Goal: Task Accomplishment & Management: Use online tool/utility

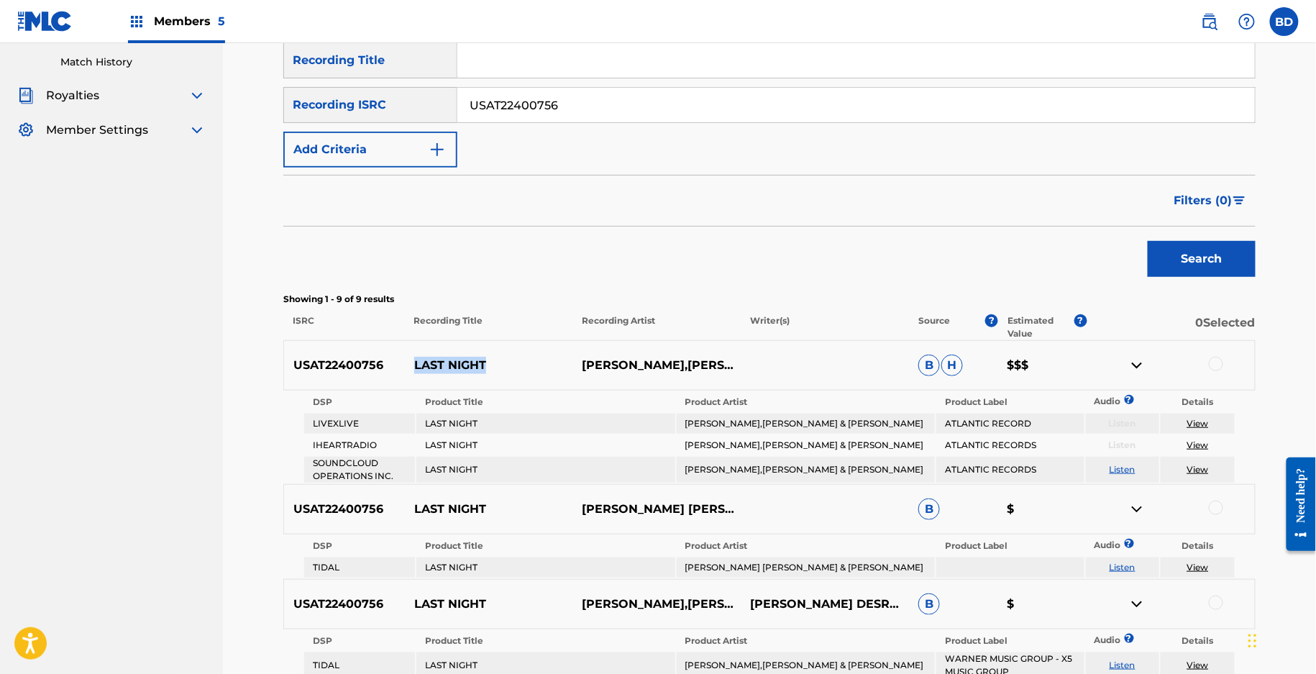
scroll to position [173, 0]
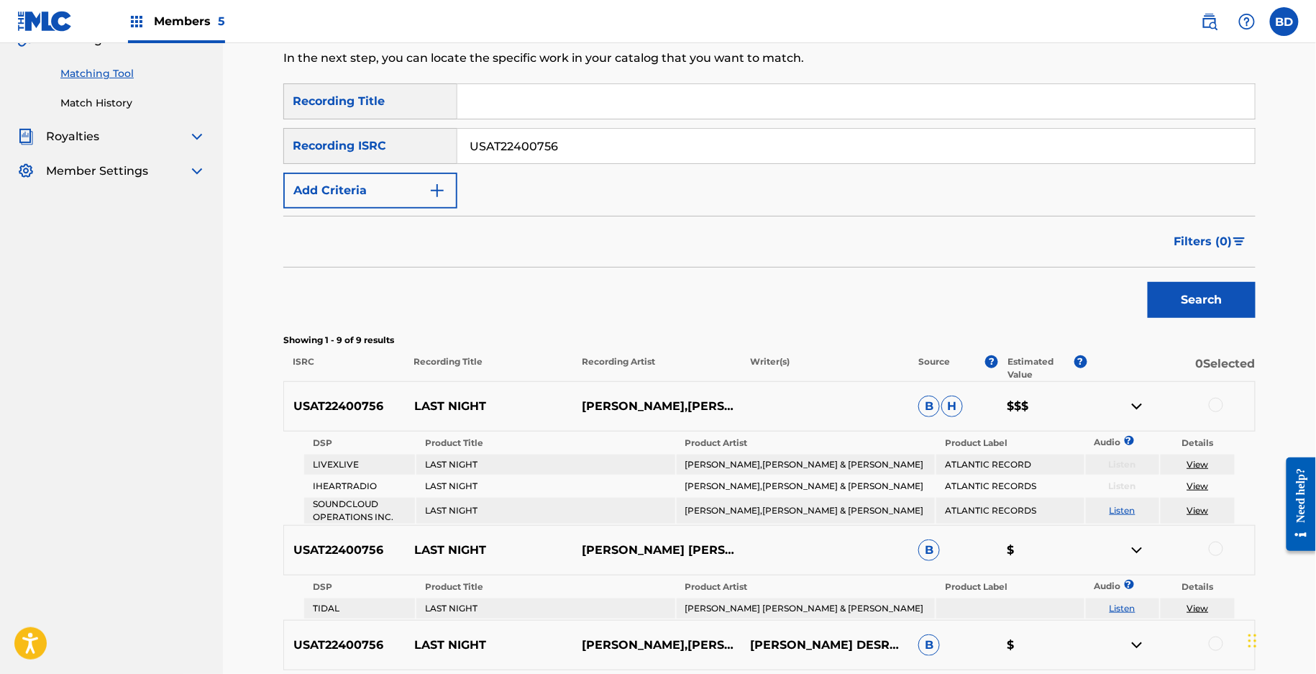
click at [514, 156] on input "USAT22400756" at bounding box center [855, 146] width 797 height 35
paste input "31028"
type input "USAT22310286"
click at [1148, 282] on button "Search" at bounding box center [1202, 300] width 108 height 36
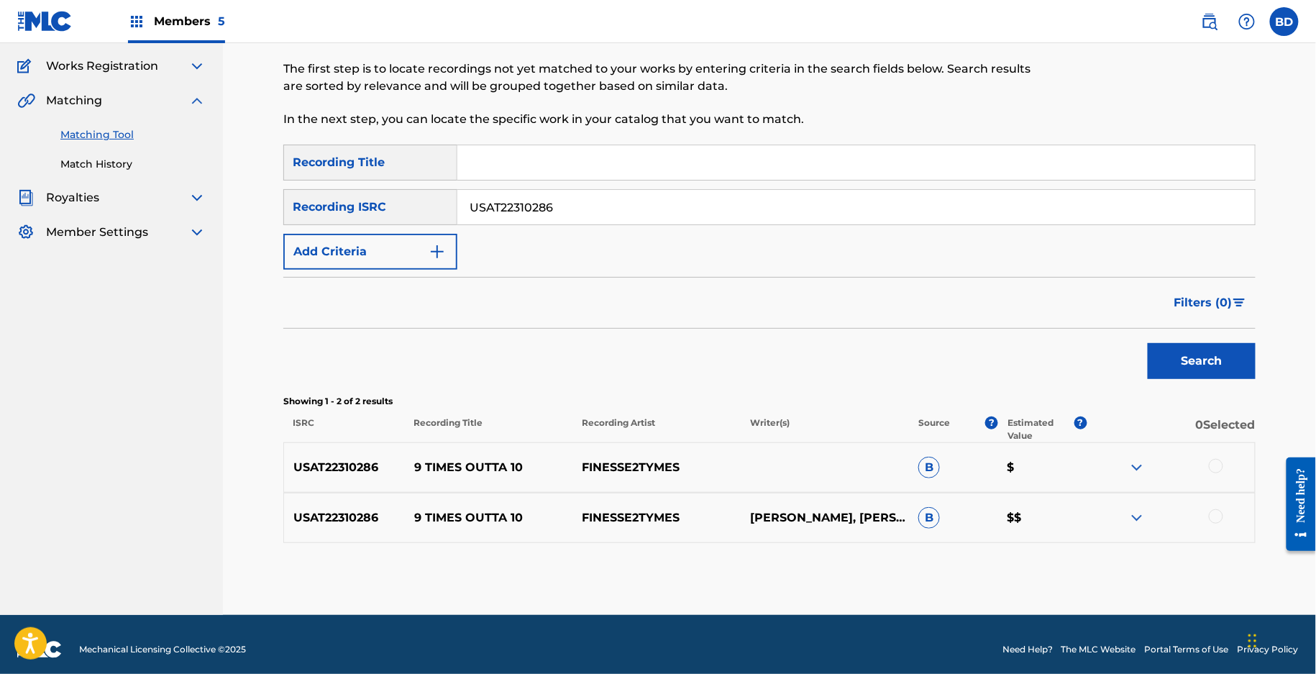
scroll to position [120, 0]
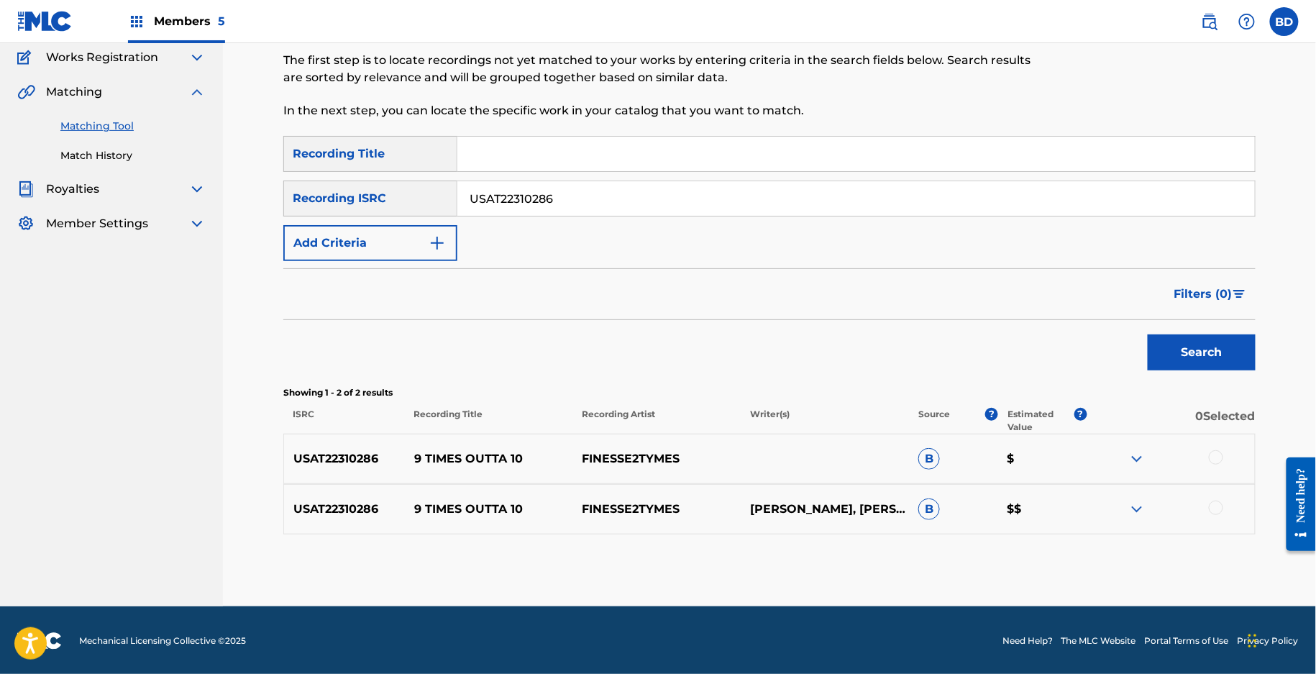
click at [1139, 509] on img at bounding box center [1136, 508] width 17 height 17
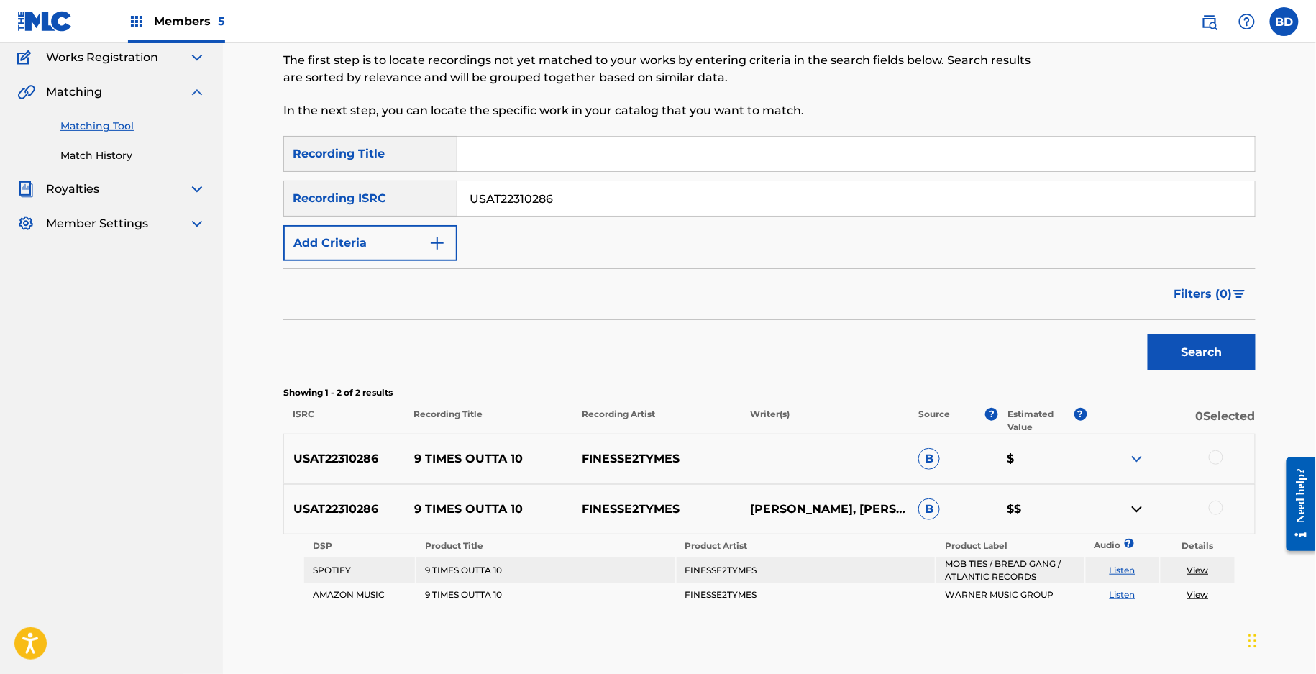
click at [1139, 460] on img at bounding box center [1136, 458] width 17 height 17
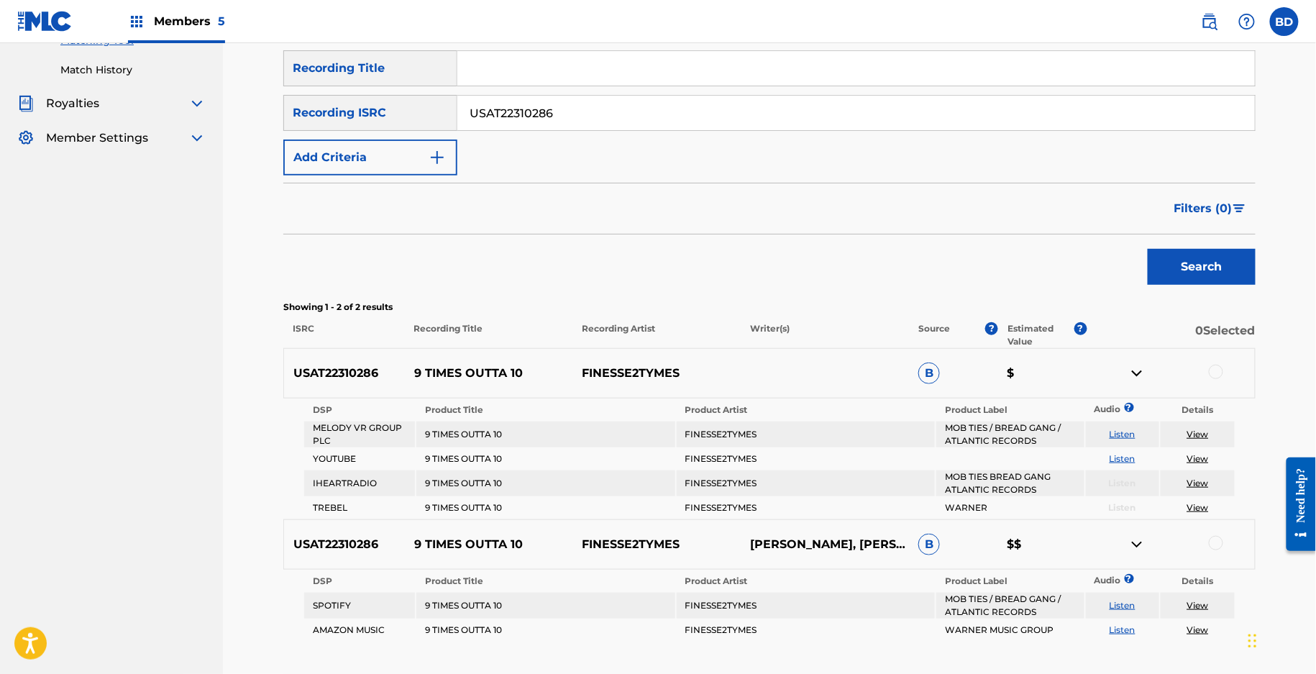
scroll to position [275, 0]
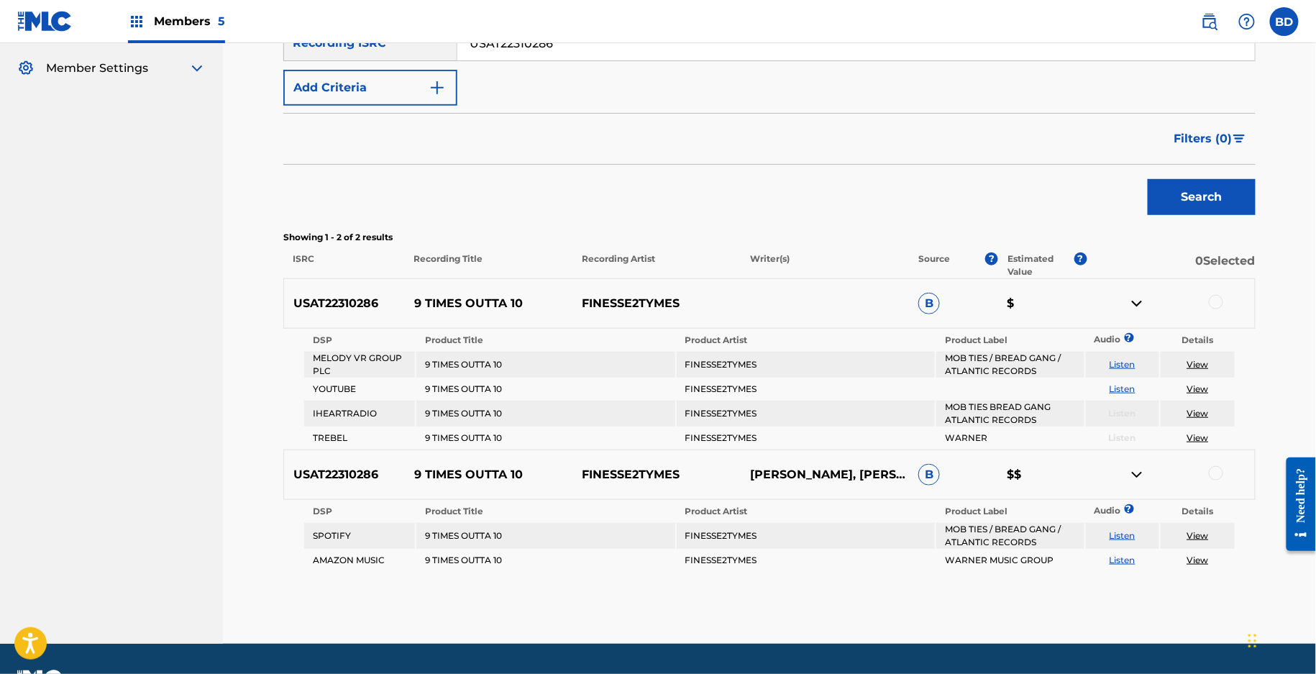
click at [438, 291] on div "USAT22310286 9 TIMES OUTTA 10 FINESSE2TYMES B $" at bounding box center [769, 303] width 972 height 50
copy p "9 TIMES OUTTA 10"
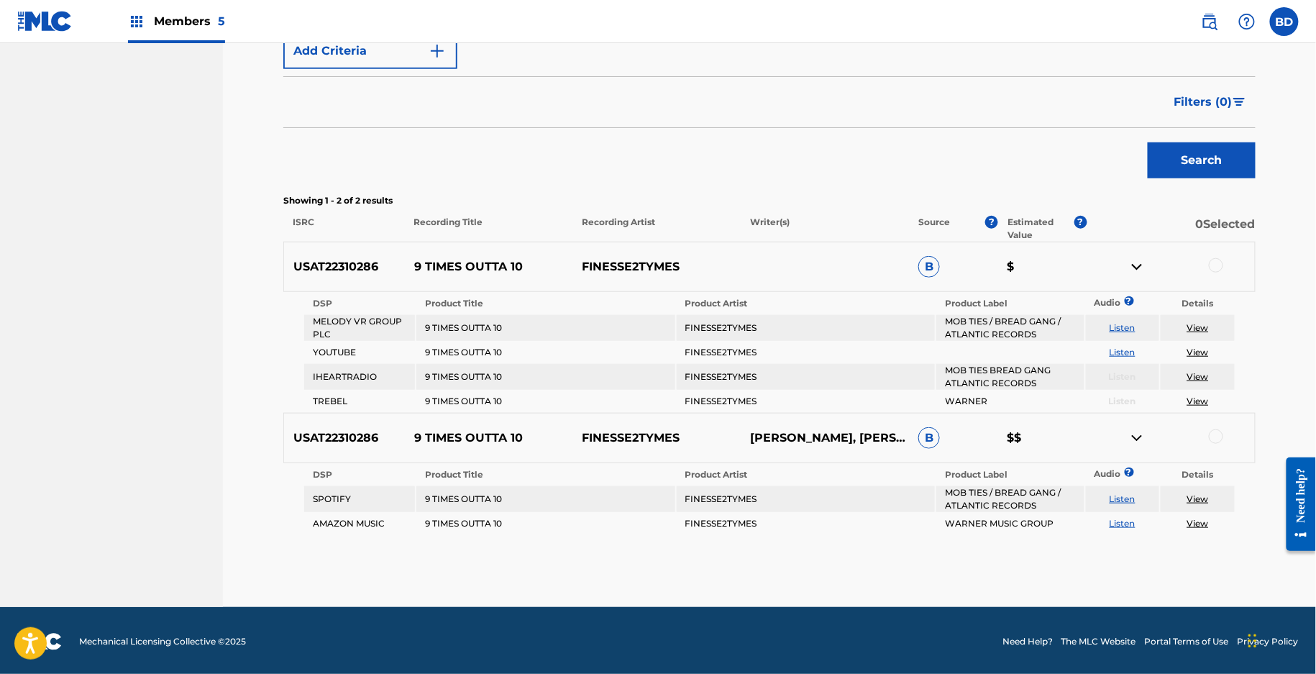
click at [1209, 266] on div at bounding box center [1216, 265] width 14 height 14
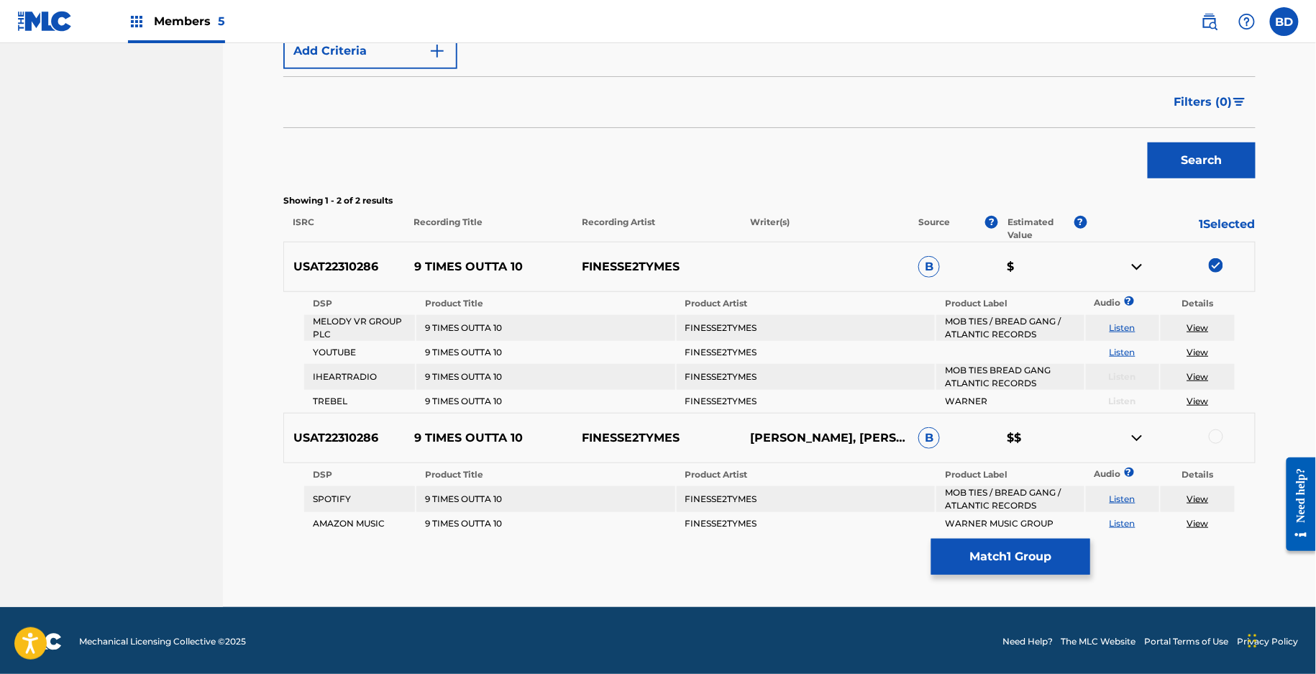
click at [1134, 265] on img at bounding box center [1136, 266] width 17 height 17
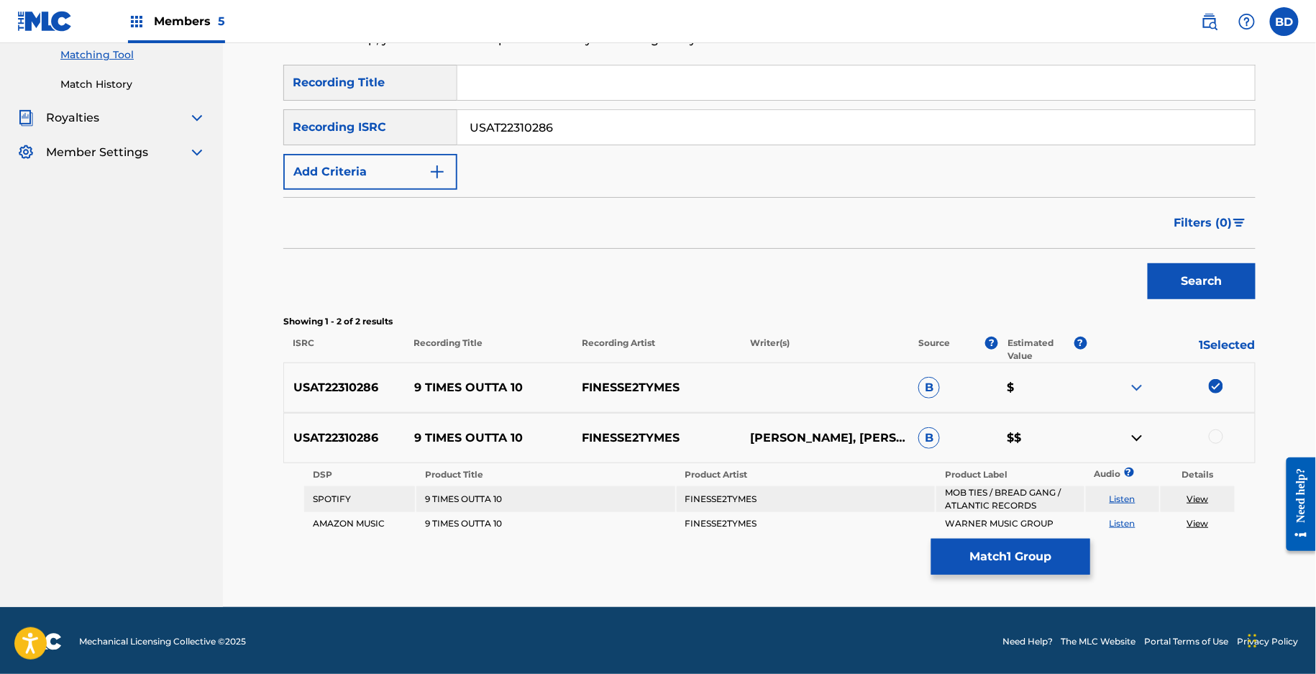
click at [1217, 431] on div at bounding box center [1216, 436] width 14 height 14
click at [991, 543] on button "Match 2 Groups" at bounding box center [1010, 557] width 159 height 36
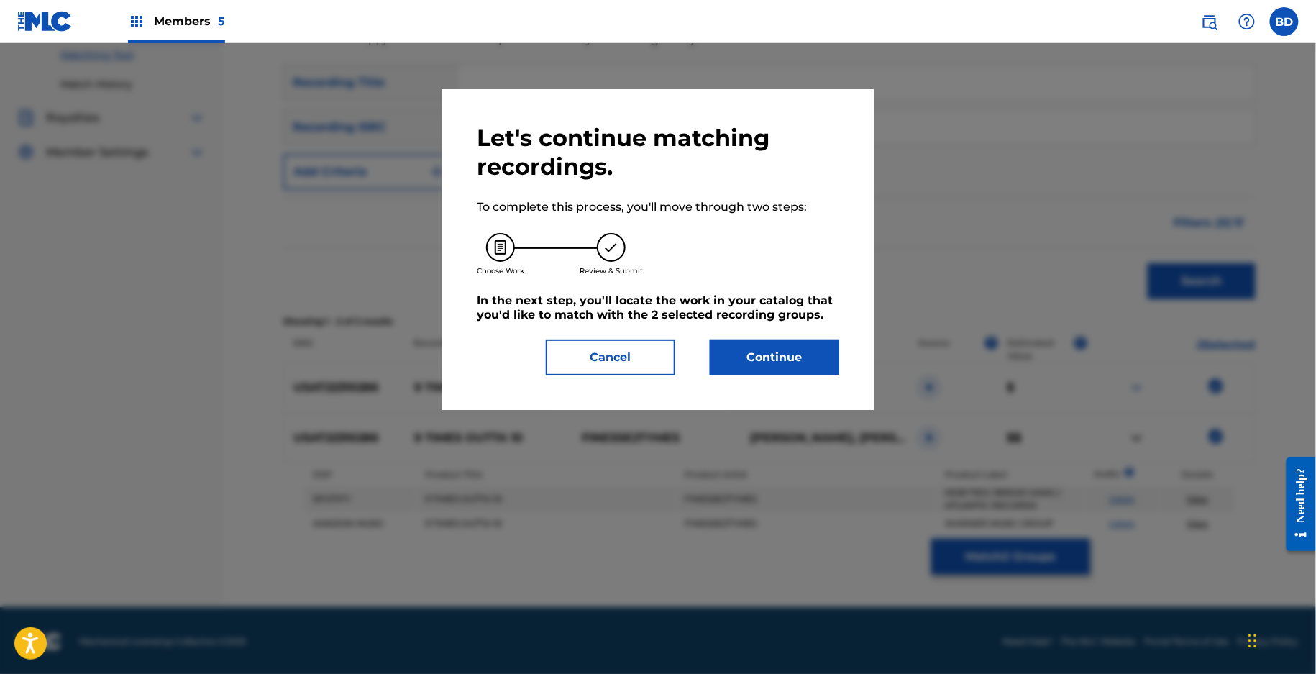
click at [740, 296] on h5 "In the next step, you'll locate the work in your catalog that you'd like to mat…" at bounding box center [658, 307] width 362 height 29
click at [740, 332] on div "Let's continue matching recordings. To complete this process, you'll move throu…" at bounding box center [658, 250] width 362 height 252
click at [740, 335] on div "Let's continue matching recordings. To complete this process, you'll move throu…" at bounding box center [658, 250] width 362 height 252
click at [740, 342] on button "Continue" at bounding box center [774, 357] width 129 height 36
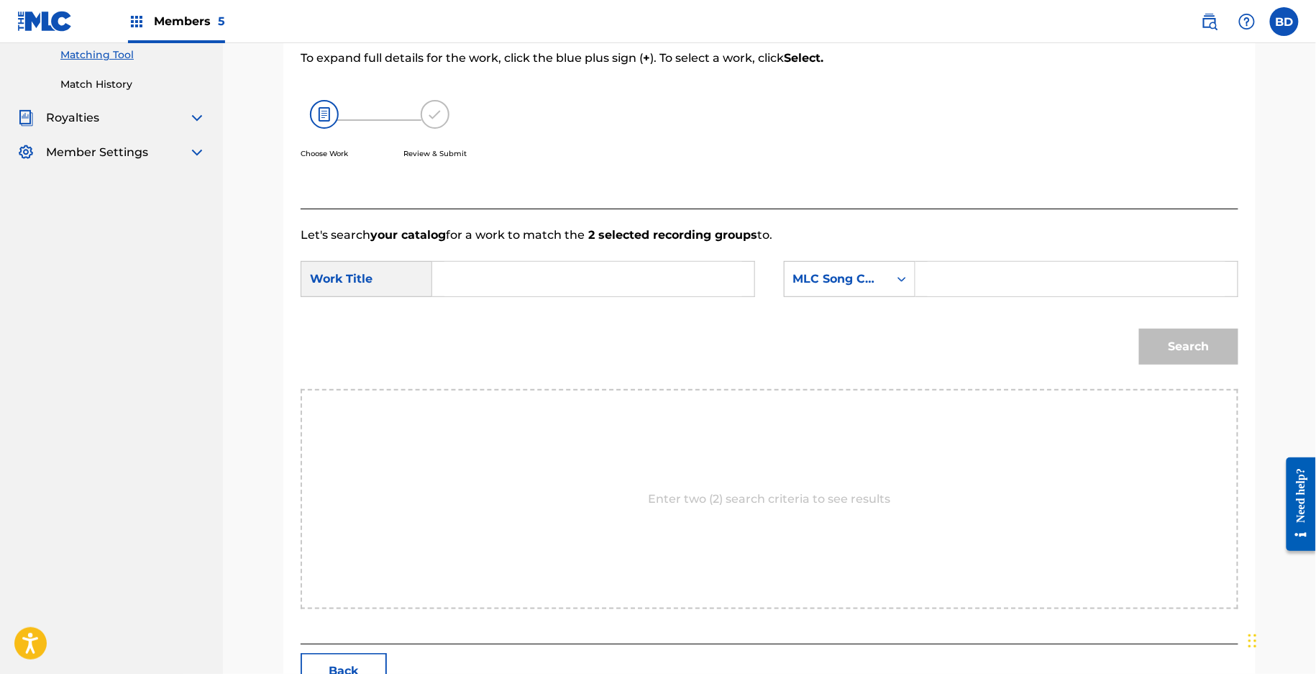
click at [982, 258] on form "SearchWithCriteria1f162dc9-eb4f-434e-b161-7e9c9b7df0e6 Work Title SearchWithCri…" at bounding box center [770, 316] width 938 height 145
click at [965, 278] on input "Search Form" at bounding box center [1077, 279] width 298 height 35
paste input "9H5MPS"
type input "9H5MPS"
click at [644, 288] on input "Search Form" at bounding box center [593, 279] width 298 height 35
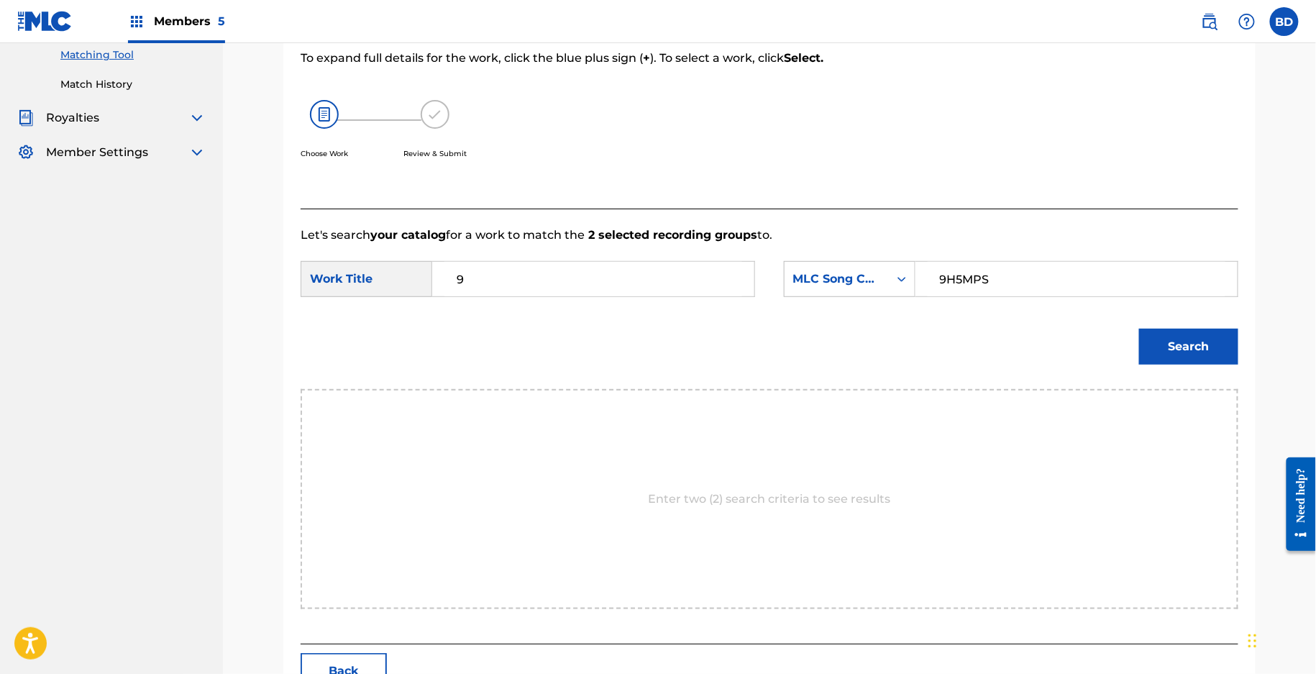
type input "9"
click at [1189, 342] on button "Search" at bounding box center [1188, 347] width 99 height 36
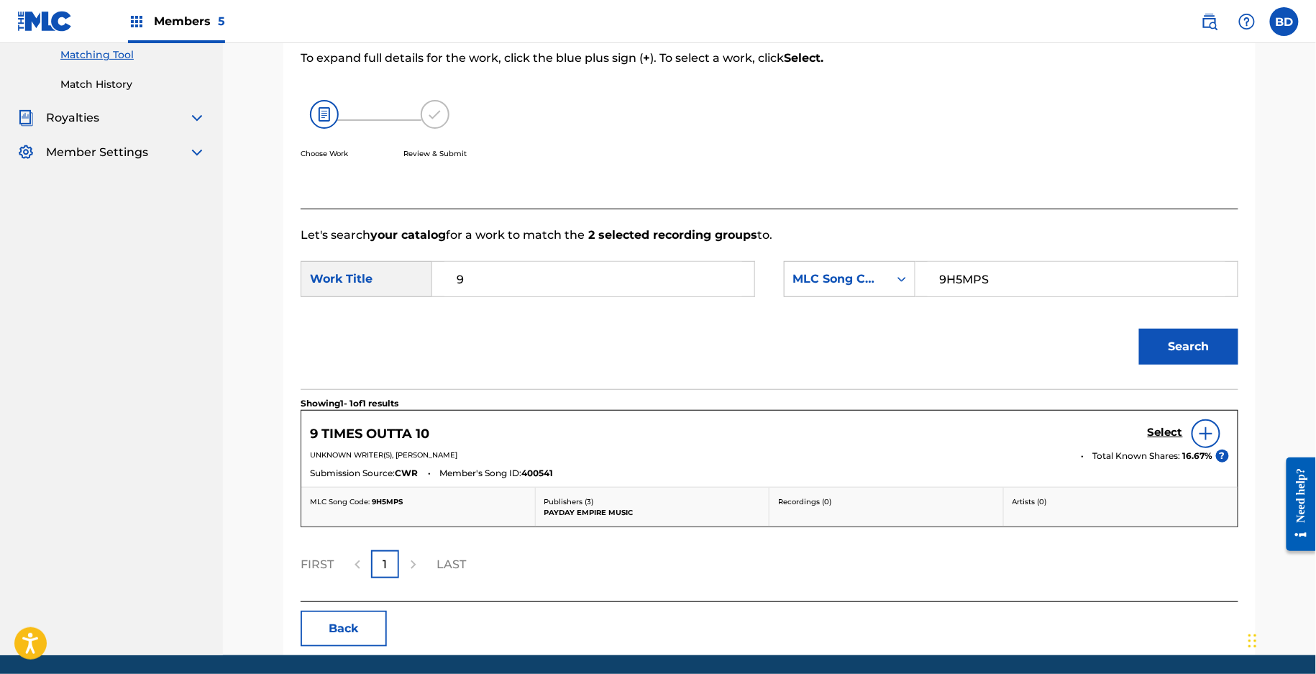
click at [1151, 426] on h5 "Select" at bounding box center [1165, 433] width 35 height 14
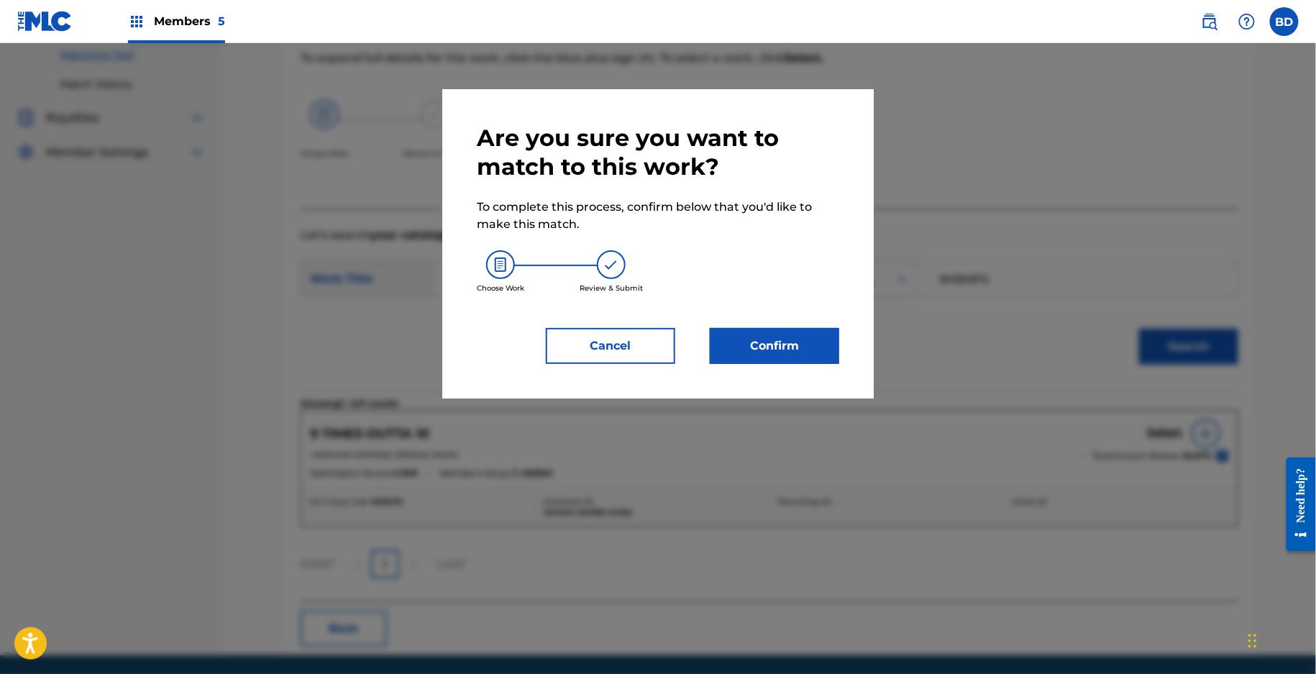
click at [797, 351] on button "Confirm" at bounding box center [774, 346] width 129 height 36
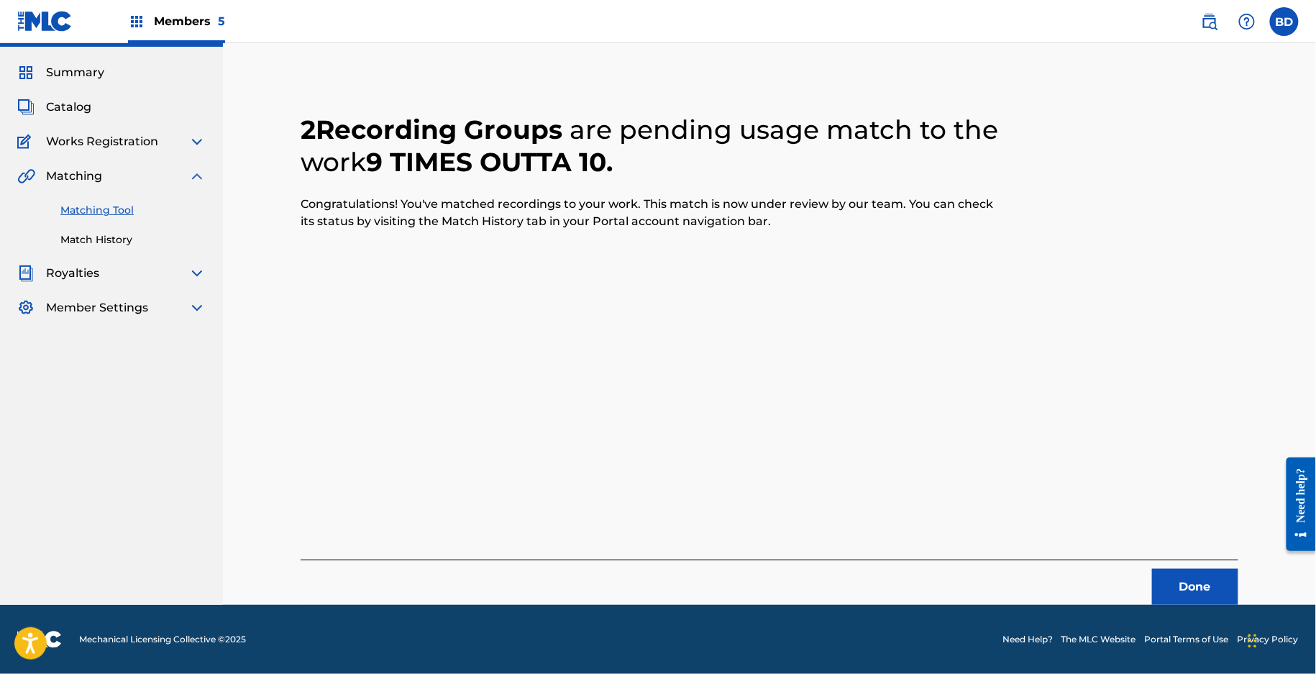
scroll to position [36, 0]
click at [83, 245] on link "Match History" at bounding box center [132, 239] width 145 height 15
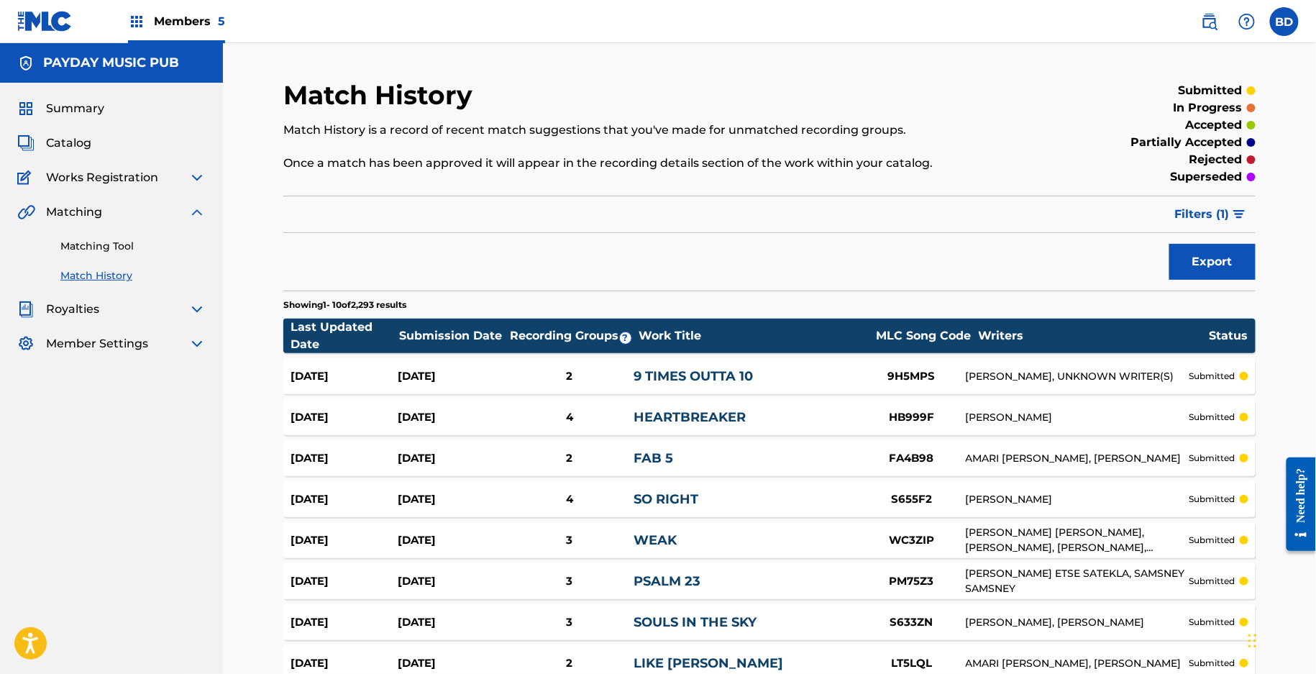
click at [603, 377] on div "2" at bounding box center [569, 376] width 129 height 17
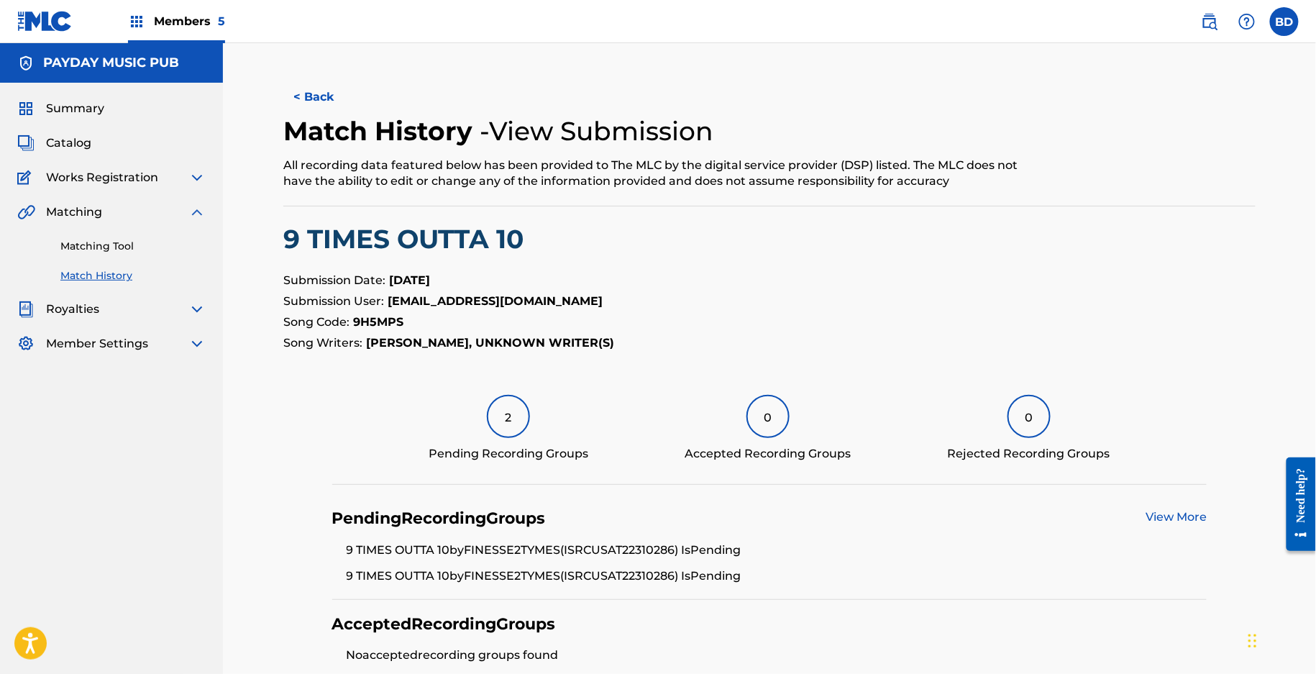
click at [173, 250] on link "Matching Tool" at bounding box center [132, 246] width 145 height 15
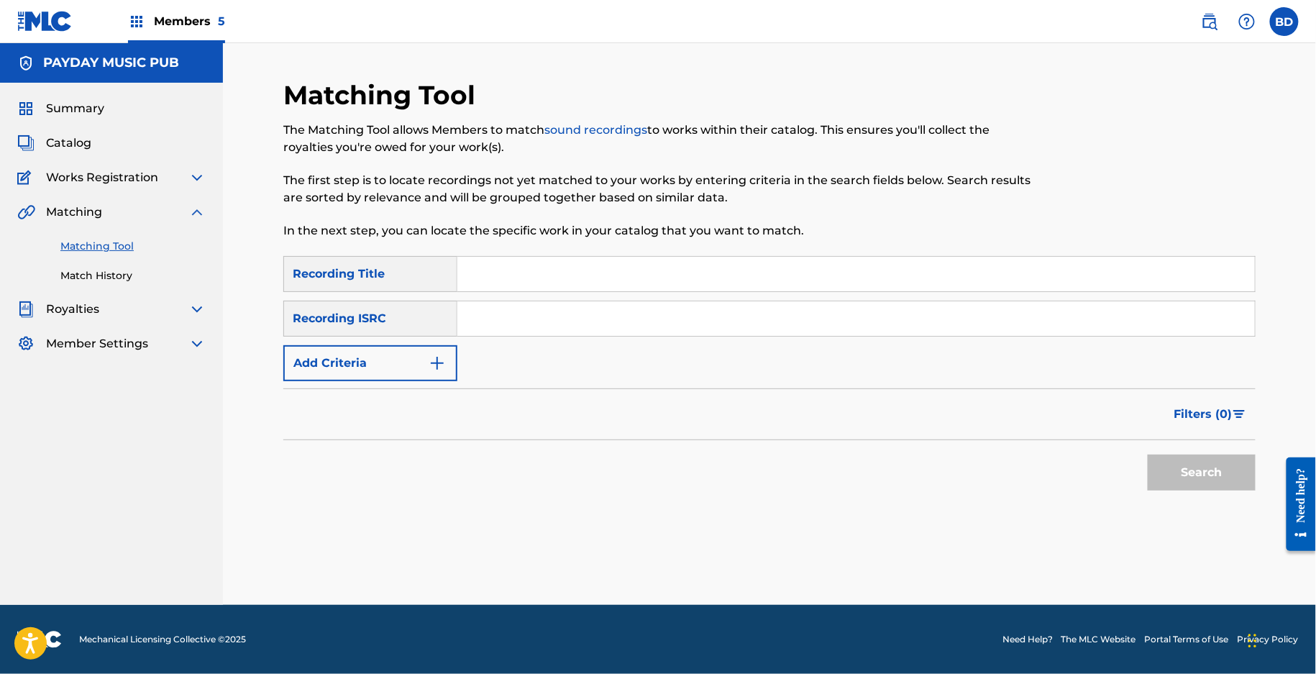
click at [687, 347] on div "SearchWithCriteria867c90b0-c9e6-447c-8e15-fc6a54a91332 Recording Title SearchWi…" at bounding box center [769, 318] width 972 height 125
click at [657, 329] on input "Search Form" at bounding box center [855, 318] width 797 height 35
paste input "USAT22220345"
click at [1148, 454] on button "Search" at bounding box center [1202, 472] width 108 height 36
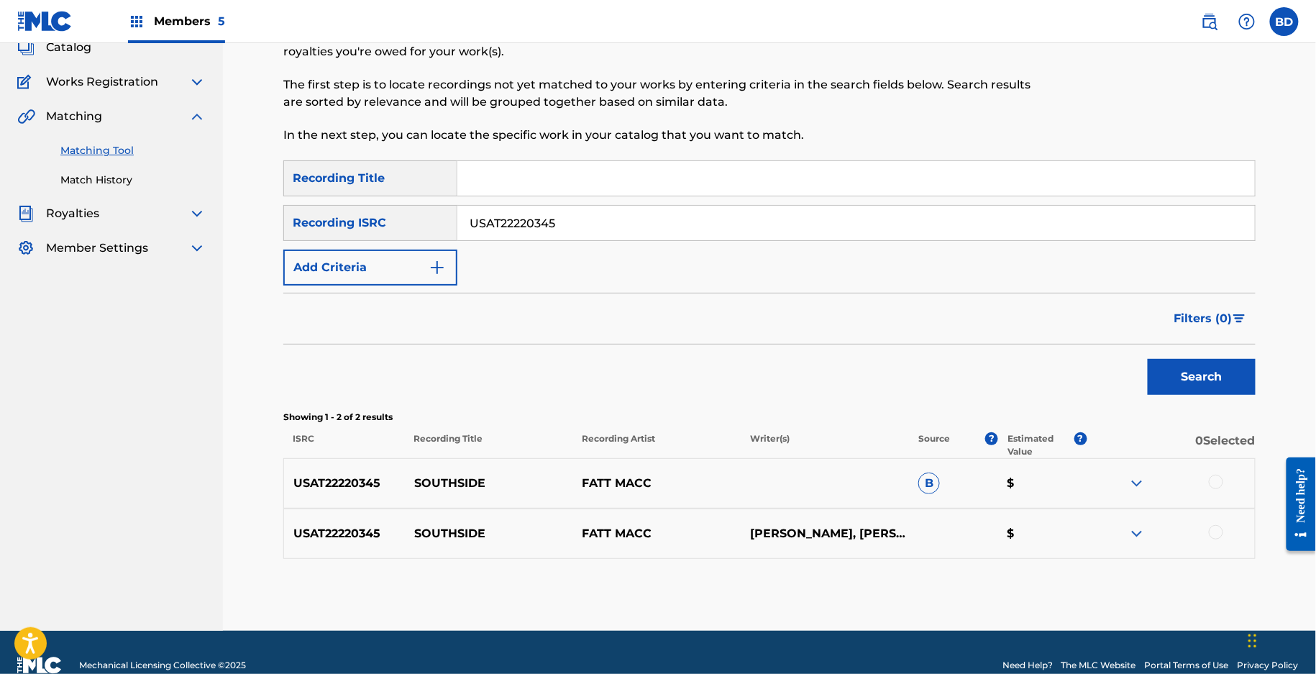
scroll to position [120, 0]
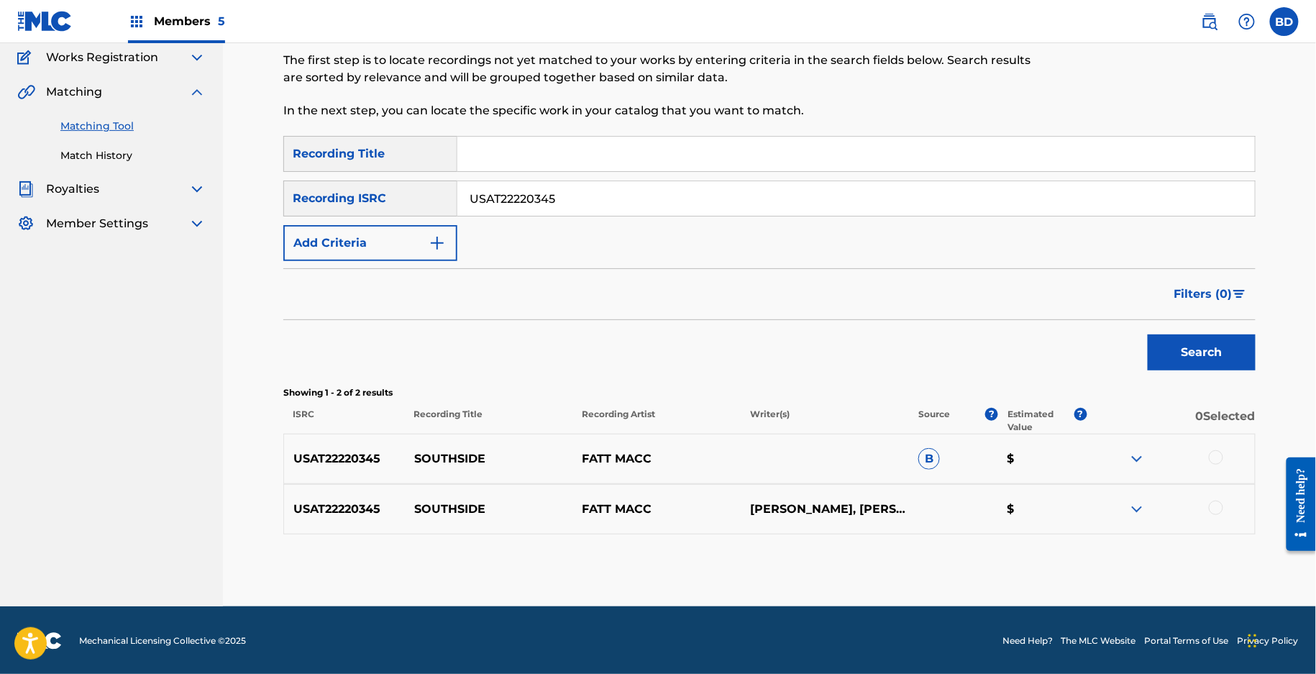
click at [449, 450] on p "SOUTHSIDE" at bounding box center [489, 458] width 168 height 17
copy p "SOUTHSIDE"
click at [1133, 451] on img at bounding box center [1136, 458] width 17 height 17
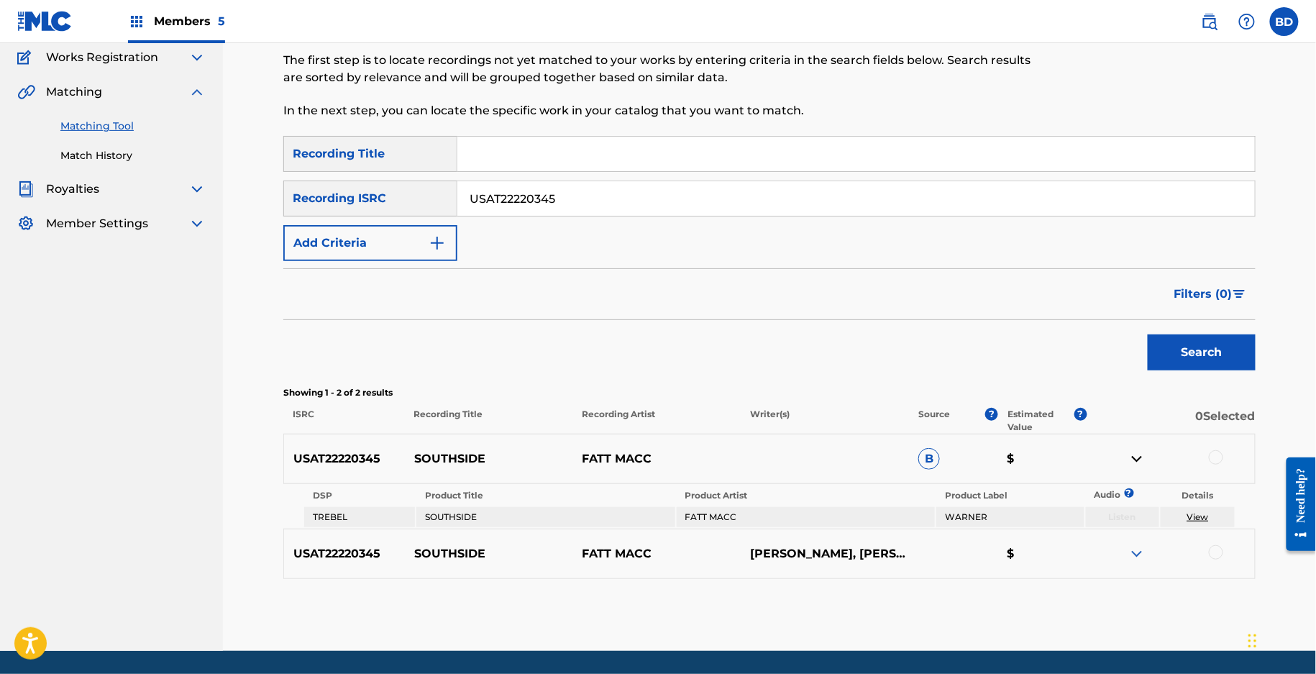
click at [1215, 454] on div at bounding box center [1216, 457] width 14 height 14
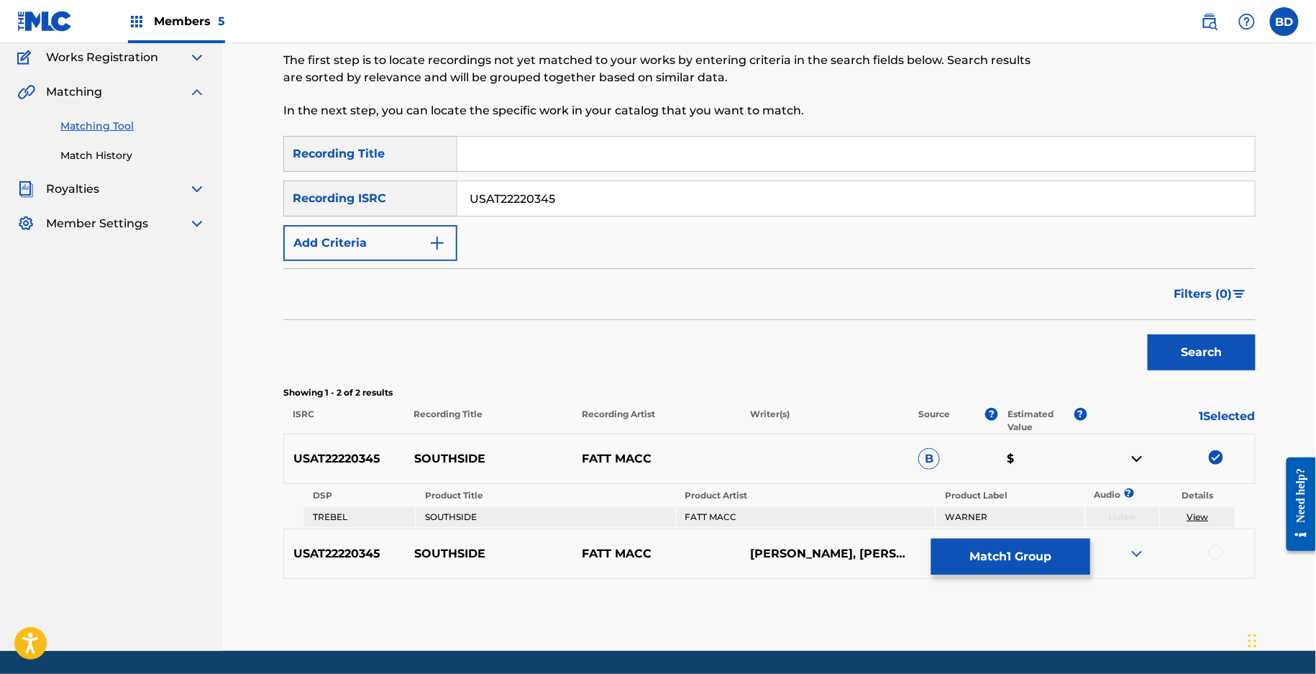
click at [520, 196] on input "USAT22220345" at bounding box center [855, 198] width 797 height 35
paste input "1217"
click at [1148, 334] on button "Search" at bounding box center [1202, 352] width 108 height 36
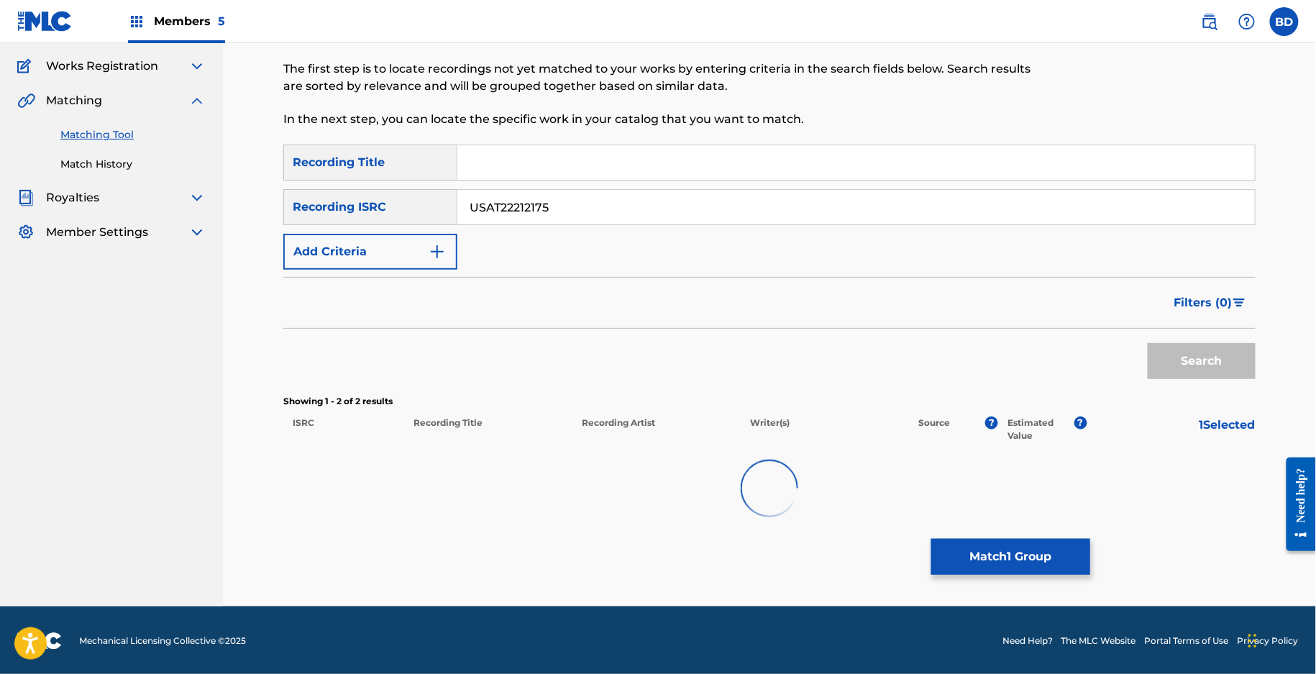
scroll to position [110, 0]
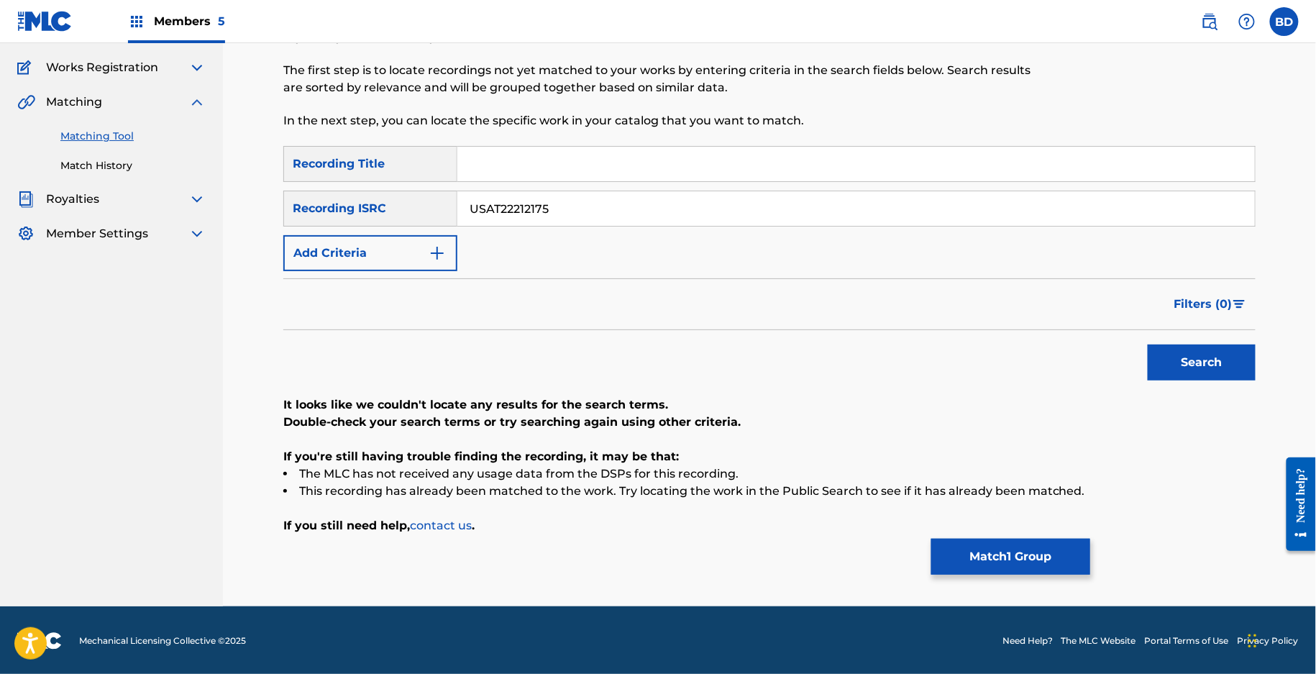
click at [497, 223] on input "USAT22212175" at bounding box center [855, 208] width 797 height 35
paste input "01603"
type input "USAT22201603"
click at [1148, 344] on button "Search" at bounding box center [1202, 362] width 108 height 36
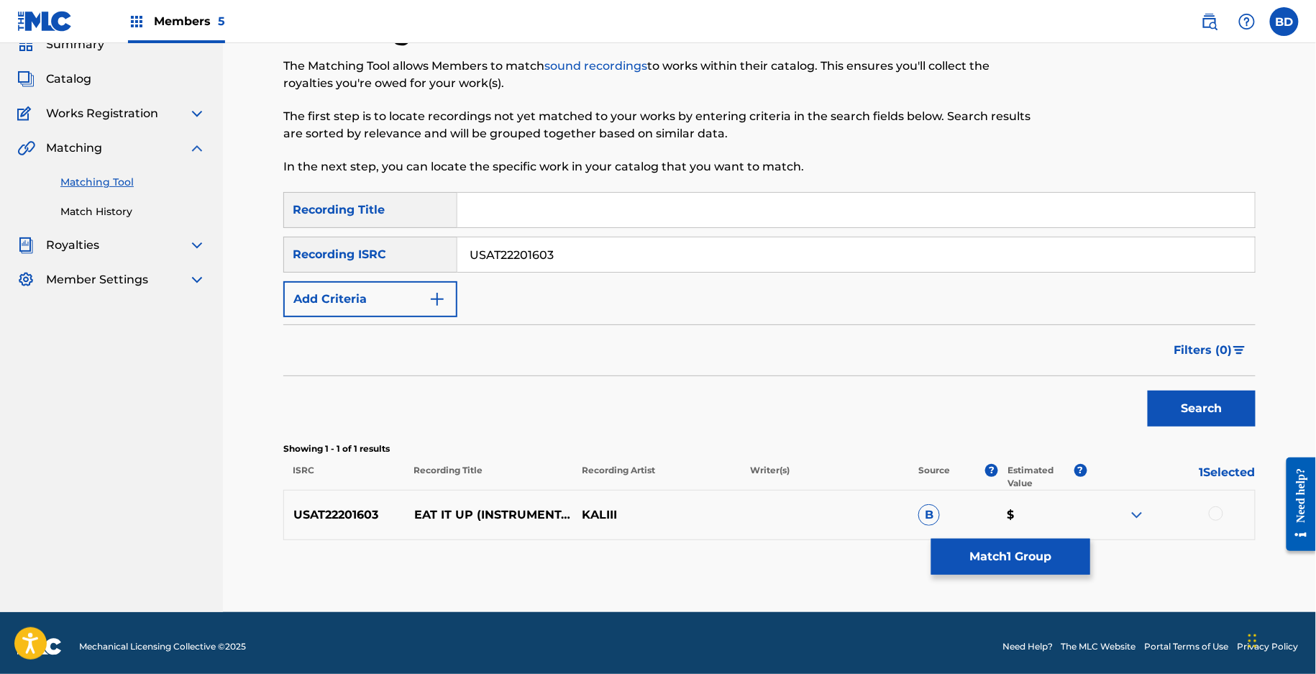
scroll to position [70, 0]
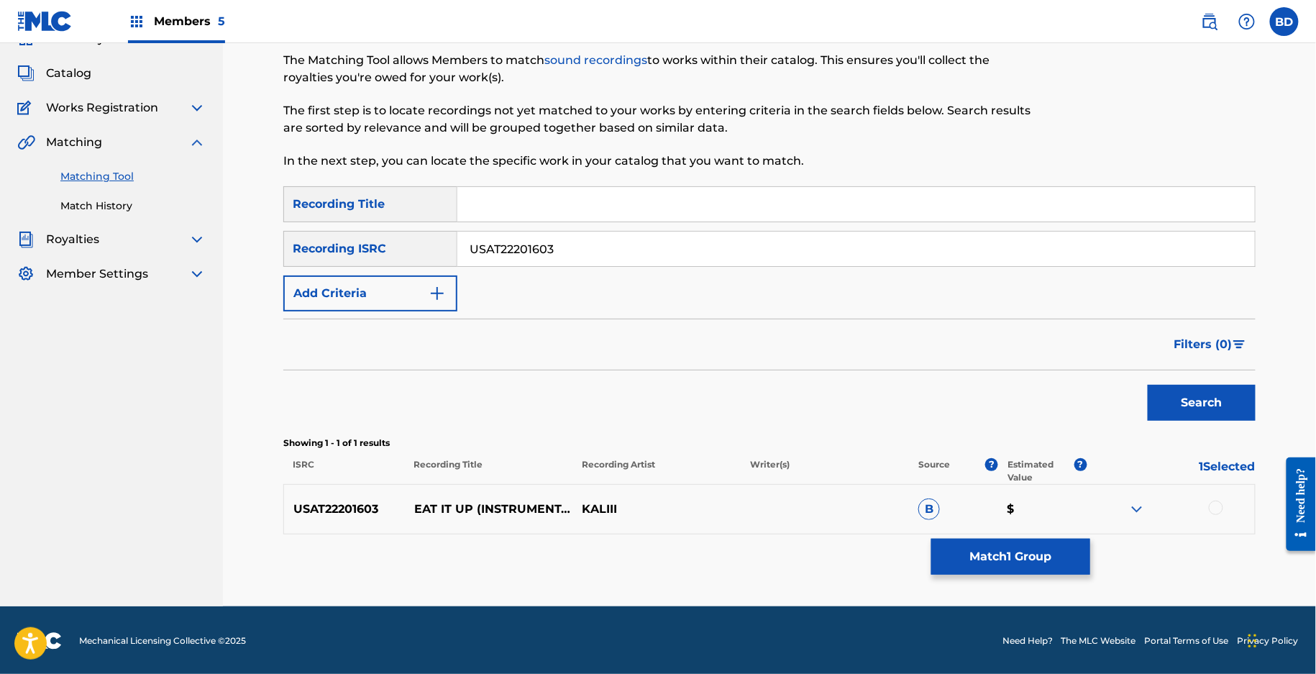
click at [1145, 508] on div at bounding box center [1171, 508] width 168 height 17
click at [1125, 495] on div "USAT22201603 EAT IT UP (INSTRUMENTAL) KALIII B $" at bounding box center [769, 509] width 972 height 50
click at [1140, 503] on img at bounding box center [1136, 508] width 17 height 17
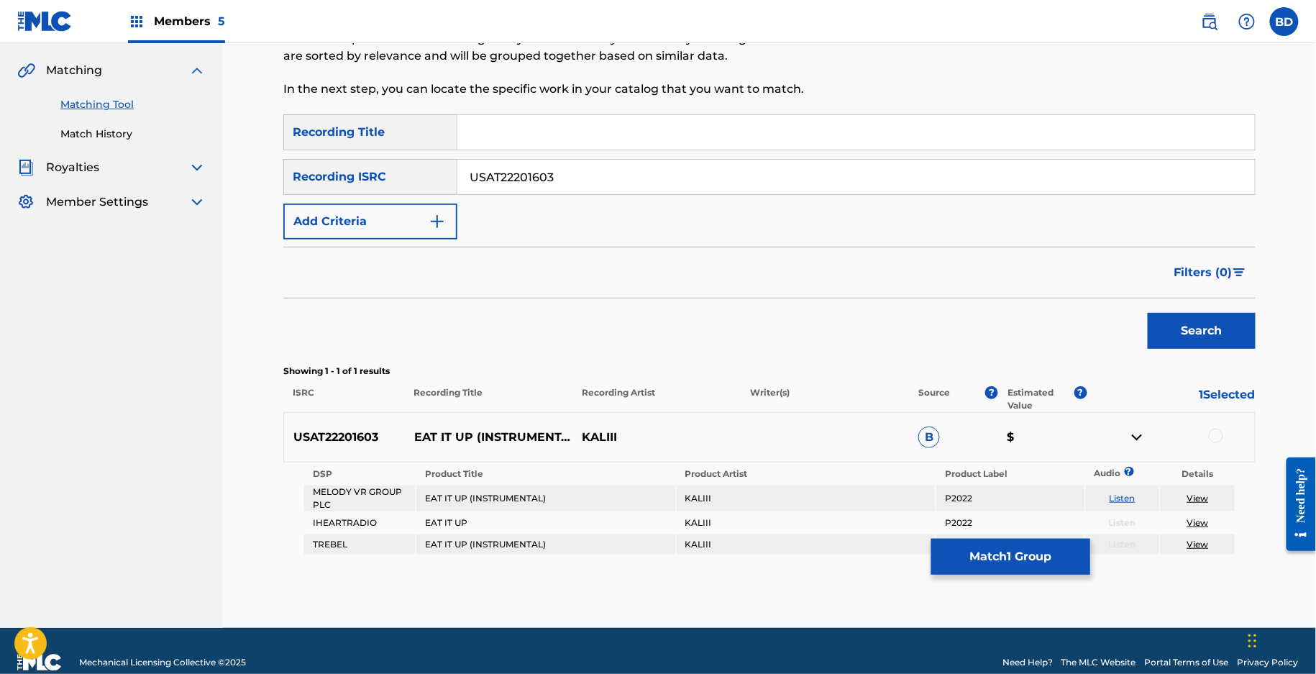
scroll to position [152, 0]
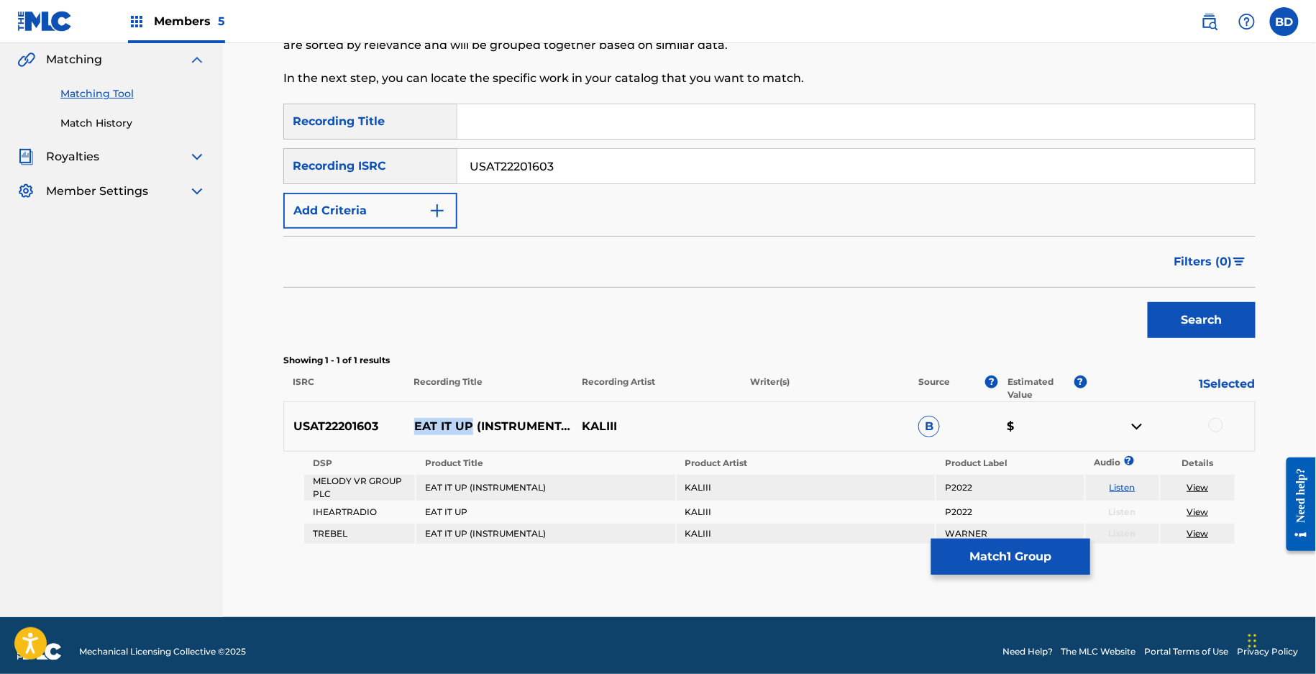
drag, startPoint x: 445, startPoint y: 421, endPoint x: 517, endPoint y: 421, distance: 71.9
click at [515, 421] on p "EAT IT UP (INSTRUMENTAL)" at bounding box center [489, 426] width 168 height 17
copy p "EAT IT UP"
click at [623, 185] on div "SearchWithCriteria867c90b0-c9e6-447c-8e15-fc6a54a91332 Recording Title SearchWi…" at bounding box center [769, 166] width 972 height 125
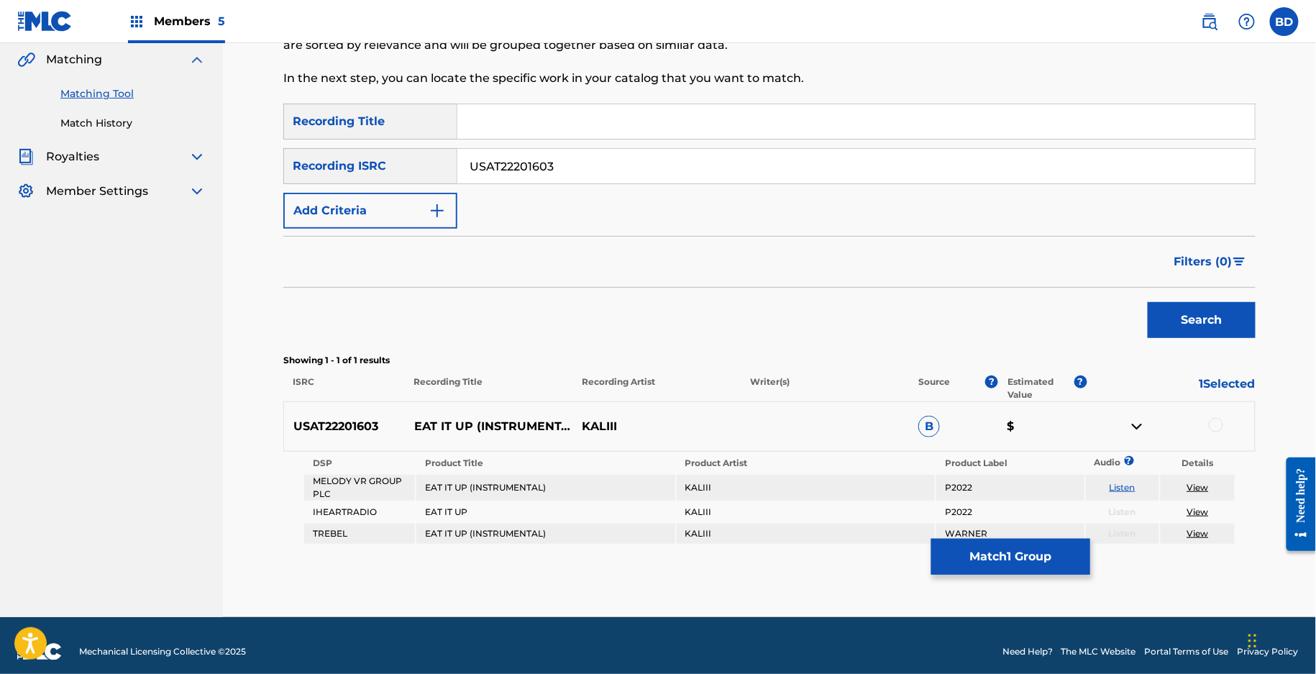
click at [619, 170] on input "USAT22201603" at bounding box center [855, 166] width 797 height 35
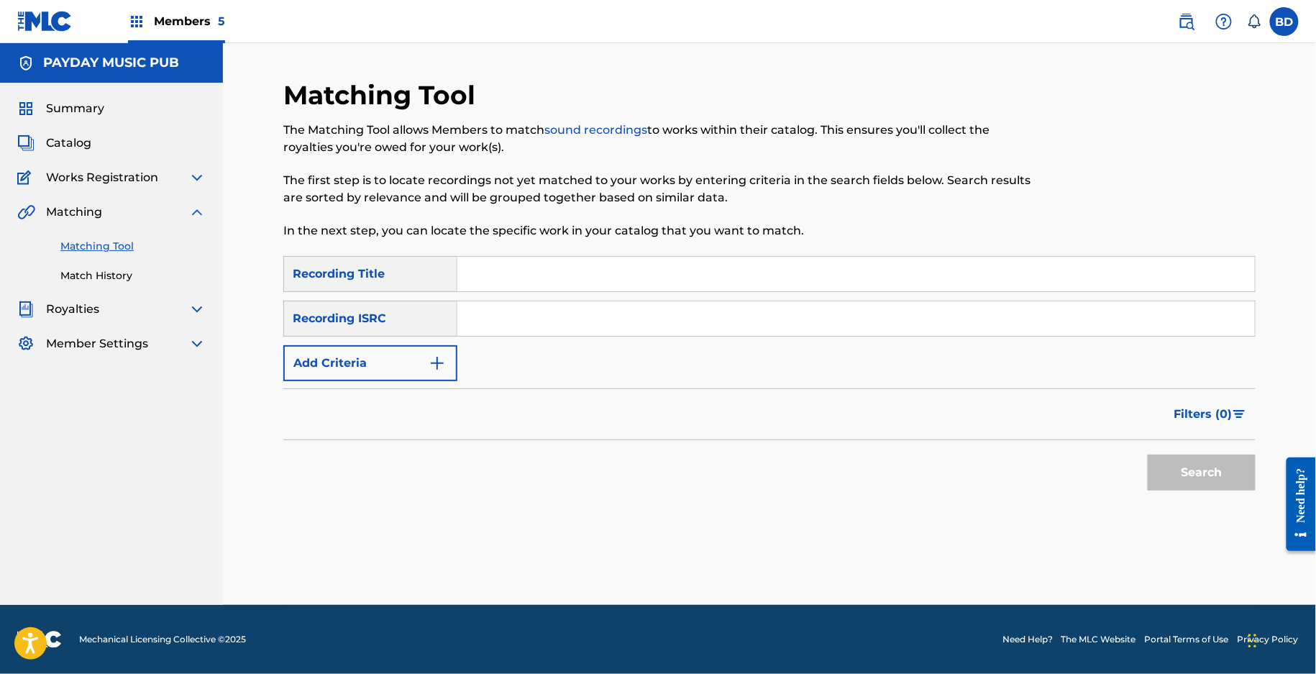
click at [519, 331] on input "Search Form" at bounding box center [855, 318] width 797 height 35
paste input "USAT22201603"
type input "USAT22201603"
click at [1148, 454] on button "Search" at bounding box center [1202, 472] width 108 height 36
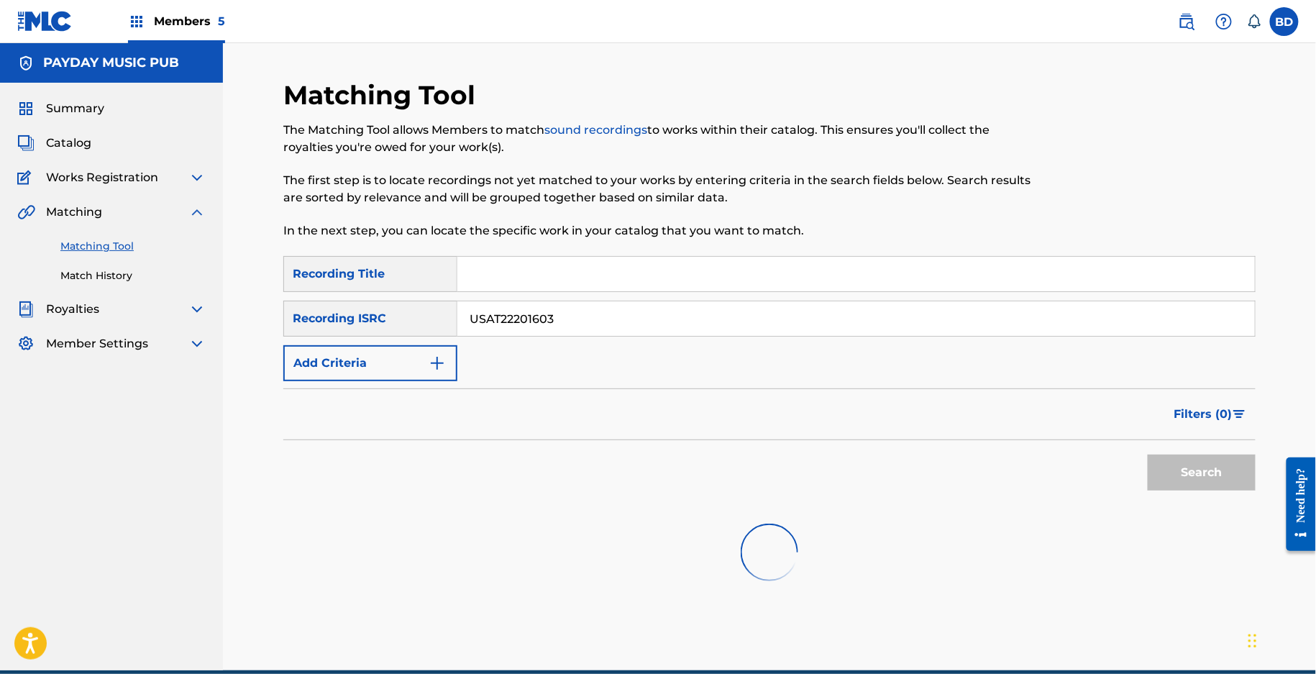
scroll to position [70, 0]
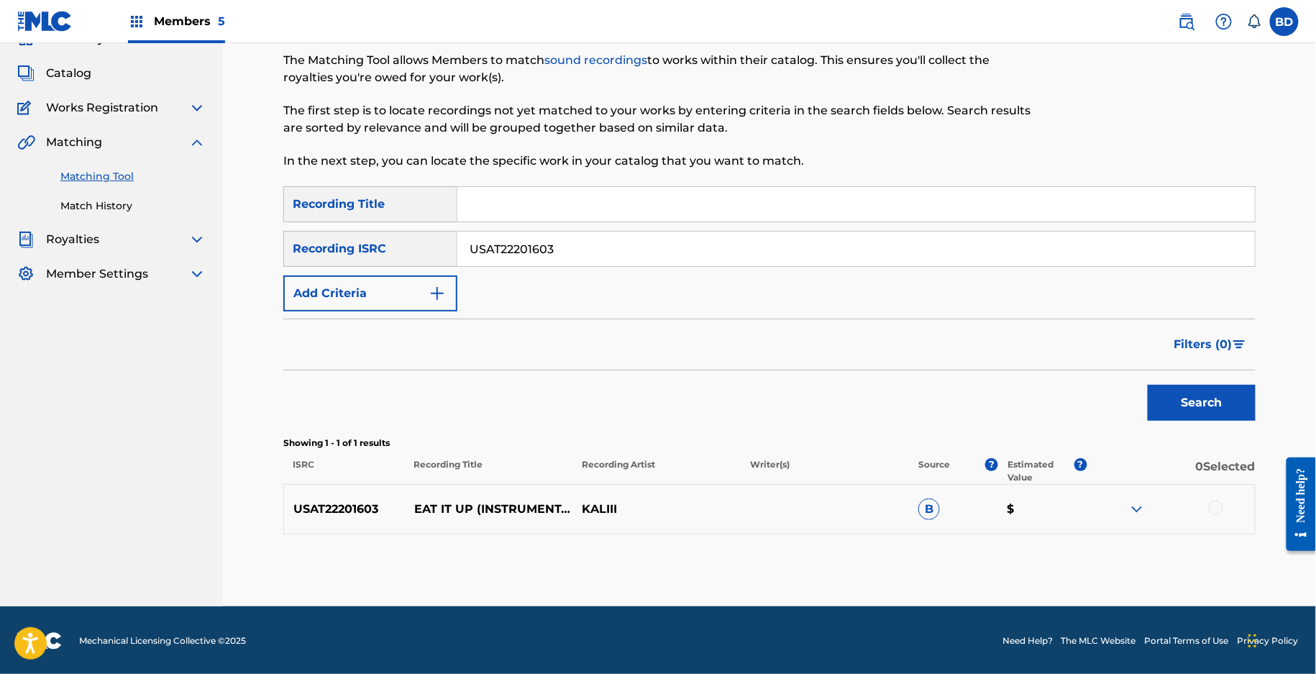
click at [1134, 513] on img at bounding box center [1136, 508] width 17 height 17
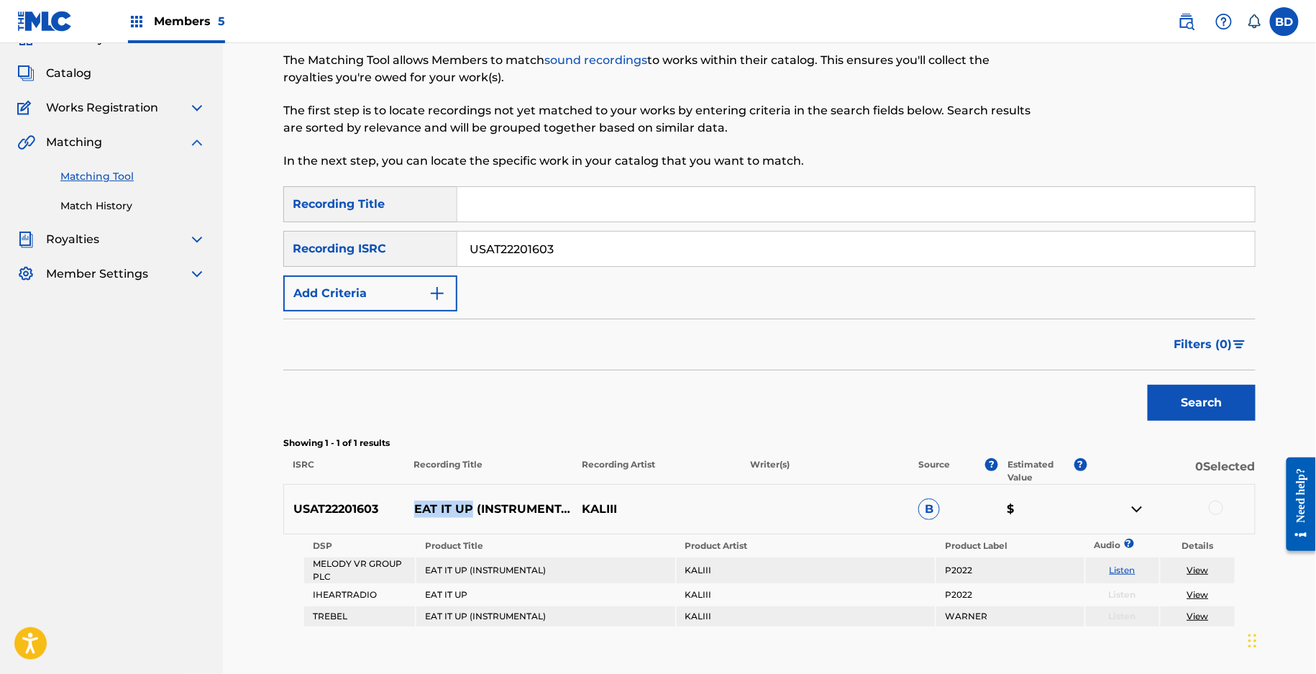
copy p "EAT IT UP"
drag, startPoint x: 409, startPoint y: 503, endPoint x: 477, endPoint y: 503, distance: 67.6
click at [477, 503] on p "EAT IT UP (INSTRUMENTAL)" at bounding box center [489, 508] width 168 height 17
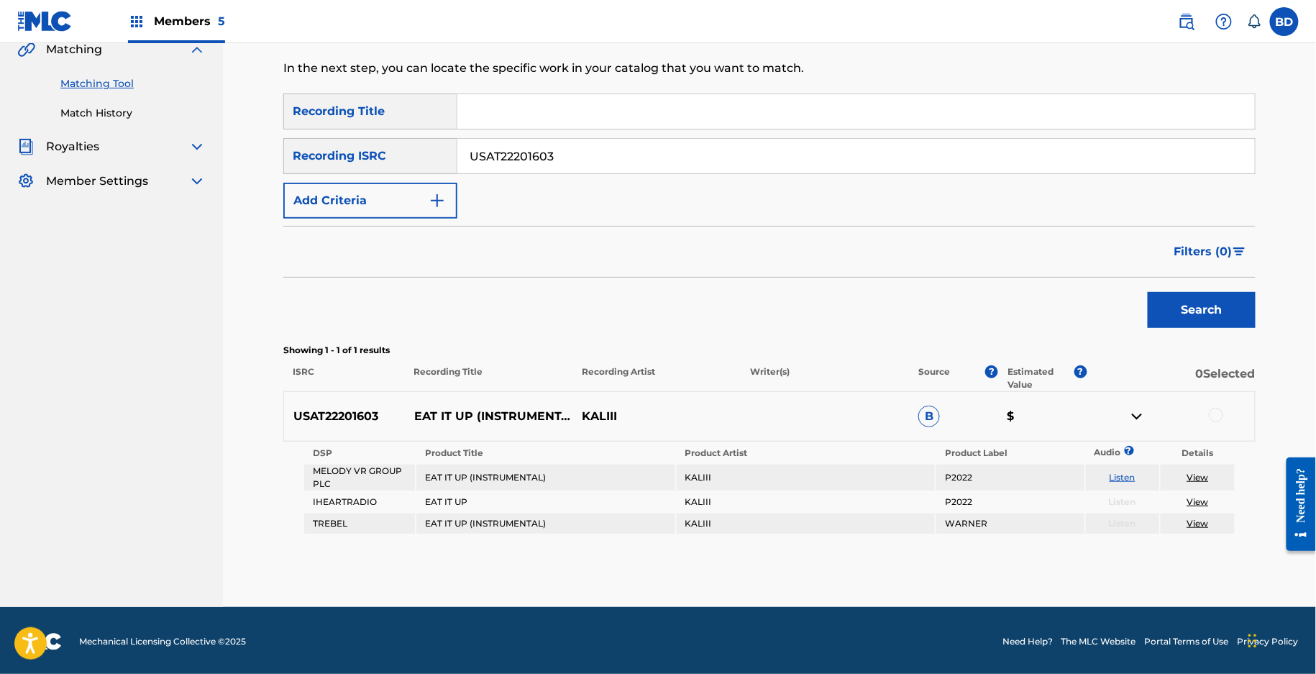
click at [1216, 413] on div at bounding box center [1216, 415] width 14 height 14
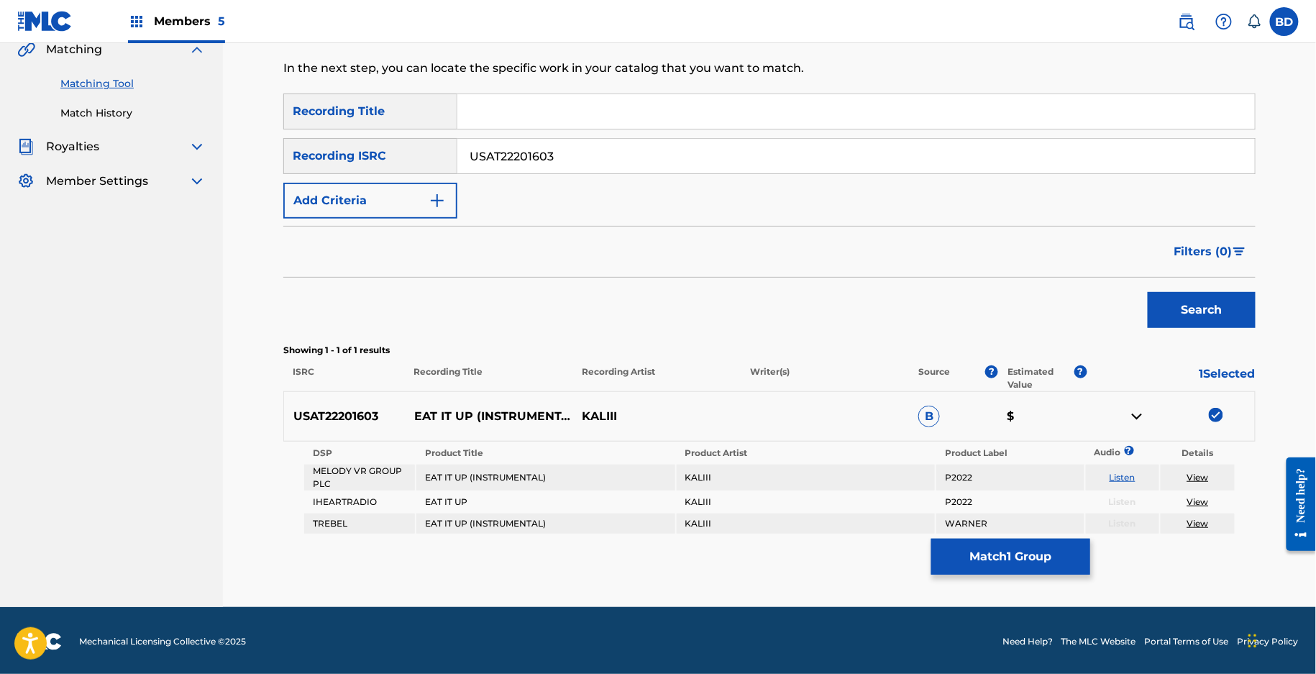
click at [1020, 544] on button "Match 1 Group" at bounding box center [1010, 557] width 159 height 36
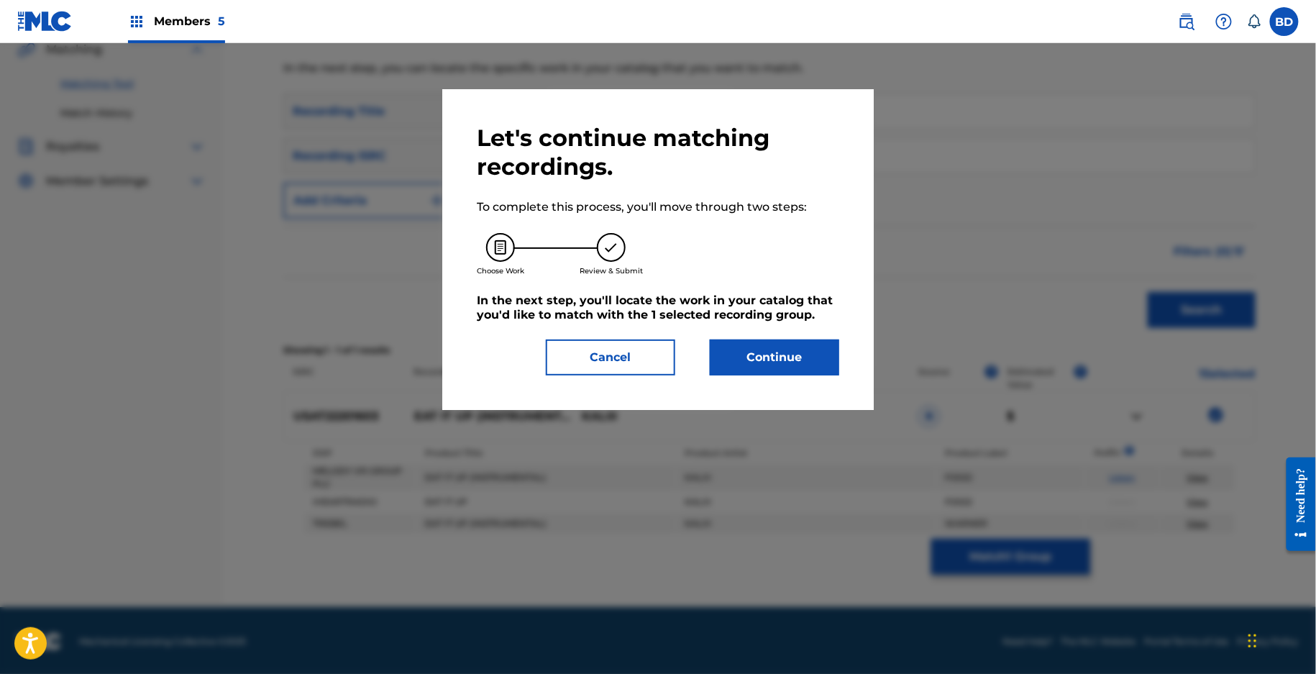
click at [729, 355] on button "Continue" at bounding box center [774, 357] width 129 height 36
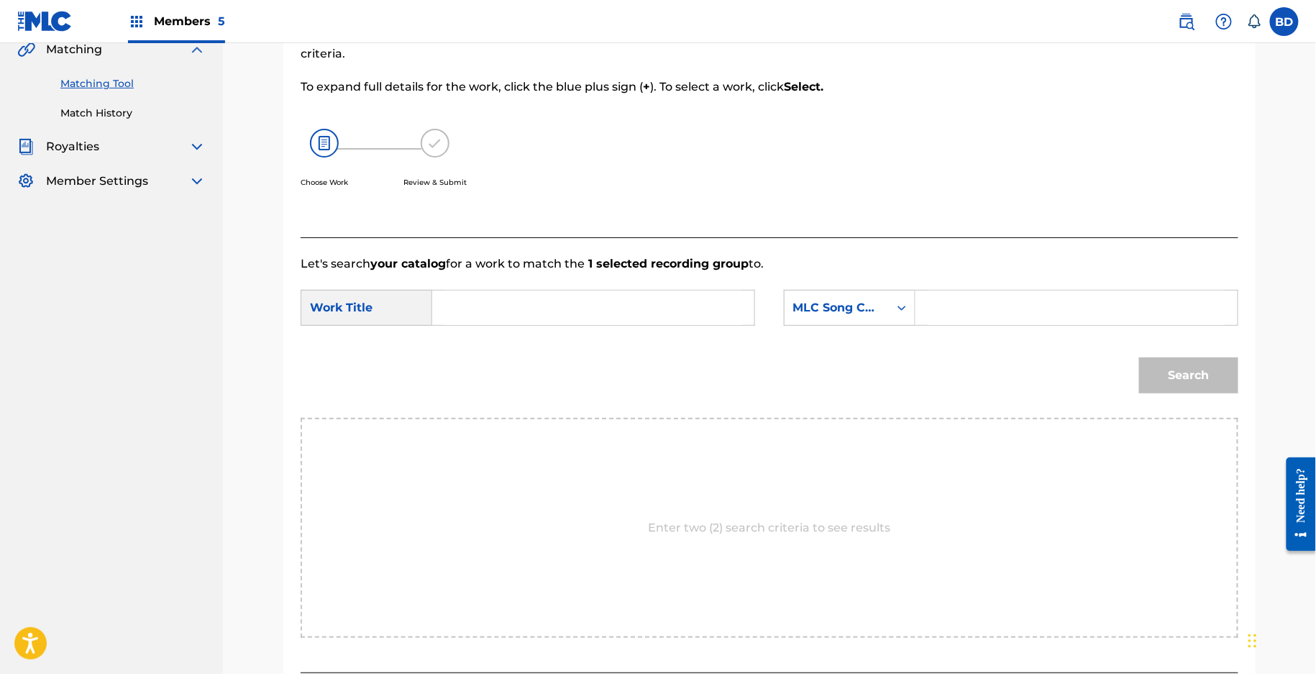
click at [1042, 311] on input "Search Form" at bounding box center [1077, 308] width 298 height 35
paste input "EA5PAM"
type input "EA5PAM"
click at [685, 303] on input "Search Form" at bounding box center [593, 308] width 298 height 35
type input "up"
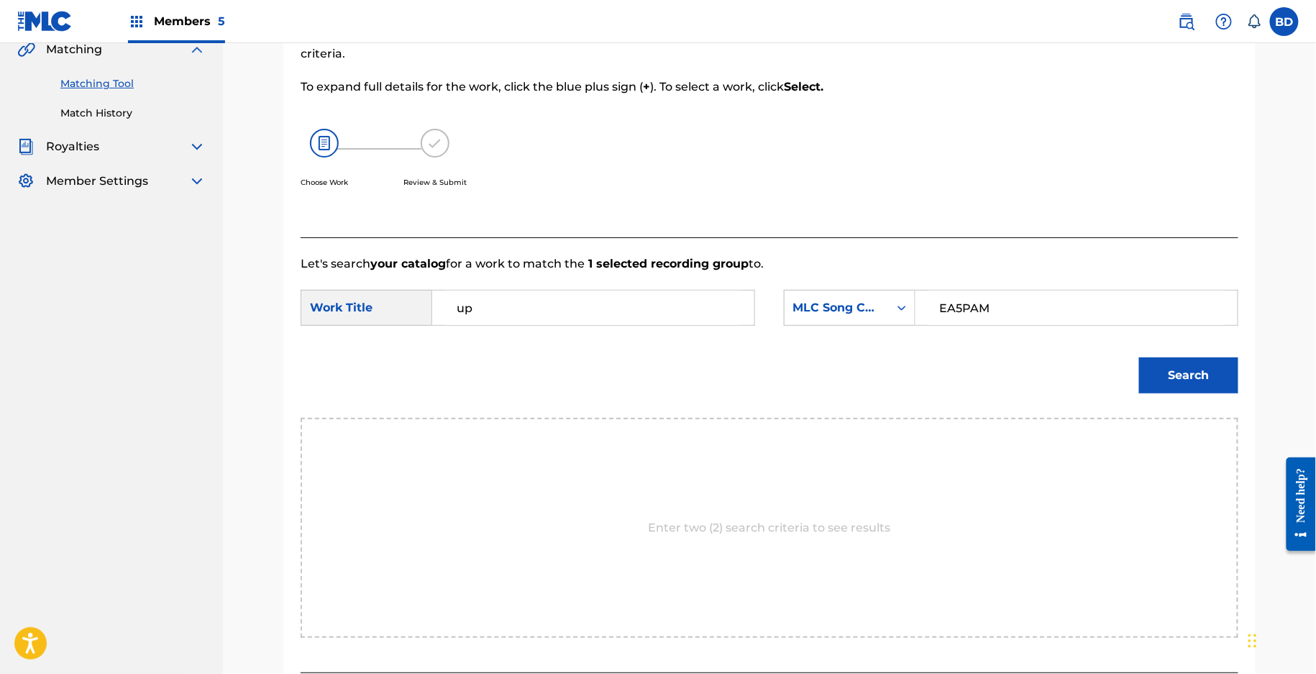
click at [1139, 357] on button "Search" at bounding box center [1188, 375] width 99 height 36
click at [1220, 372] on button "Search" at bounding box center [1188, 375] width 99 height 36
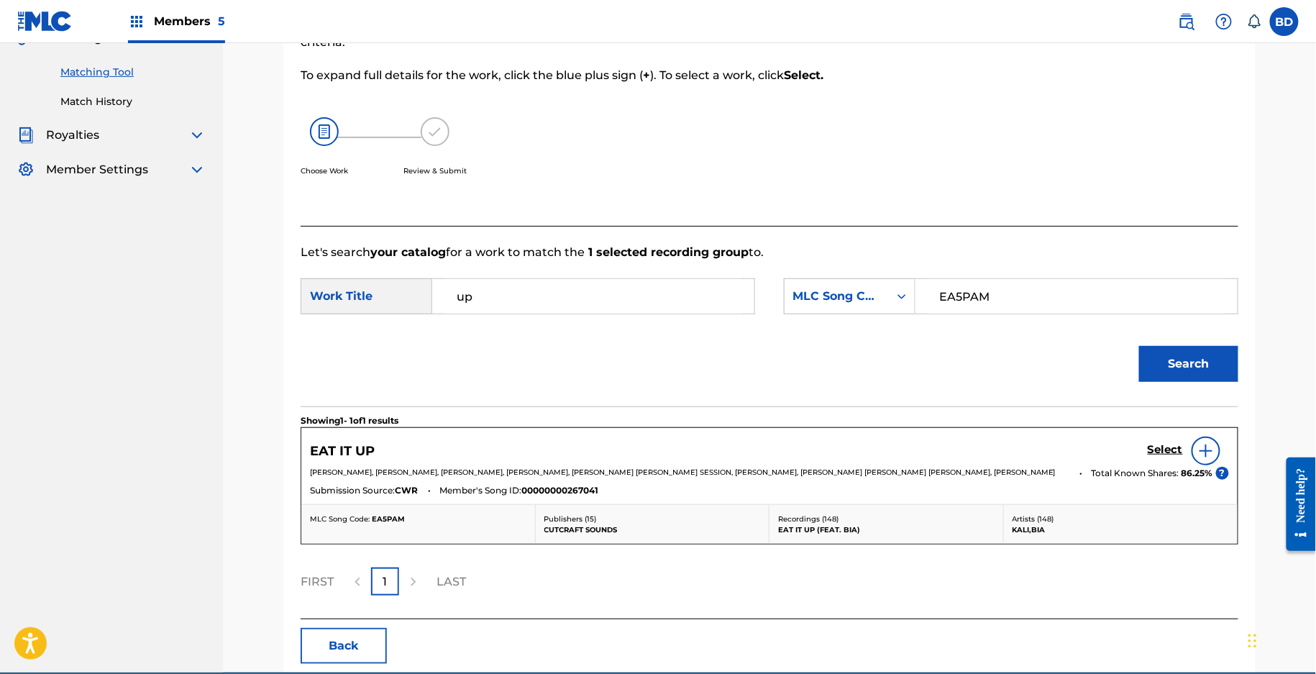
scroll to position [175, 0]
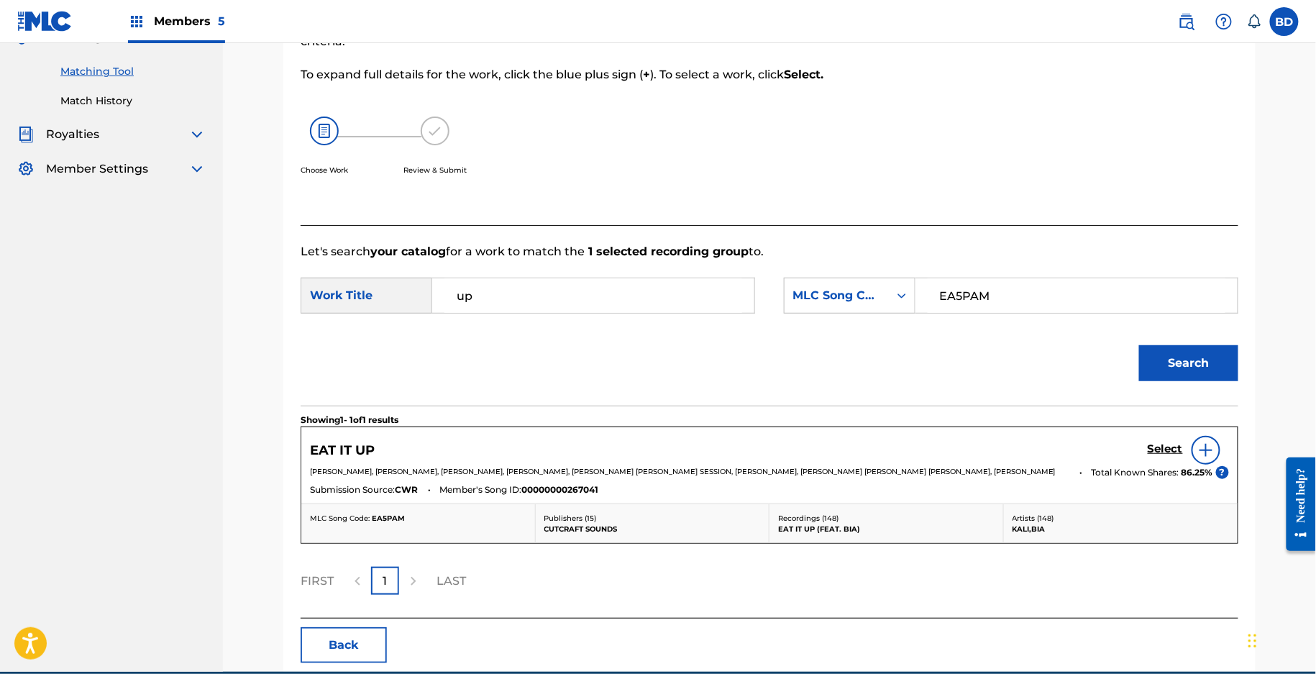
click at [1150, 447] on h5 "Select" at bounding box center [1165, 449] width 35 height 14
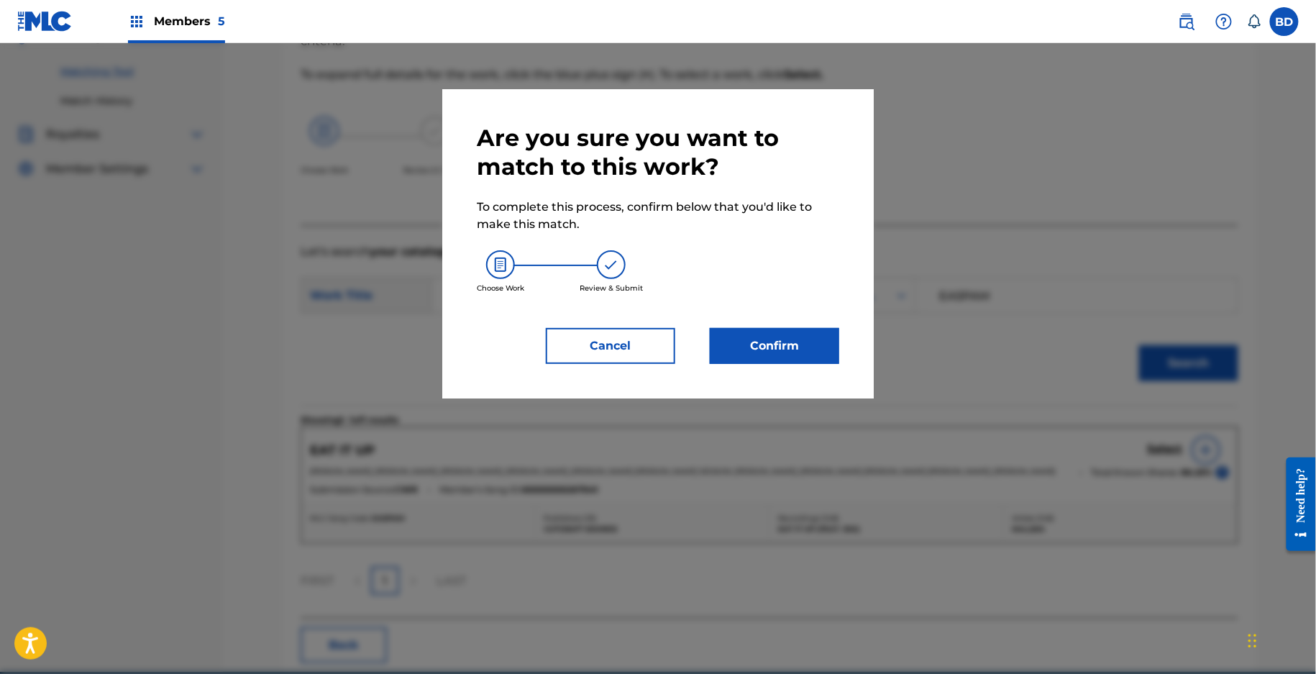
click at [811, 343] on button "Confirm" at bounding box center [774, 346] width 129 height 36
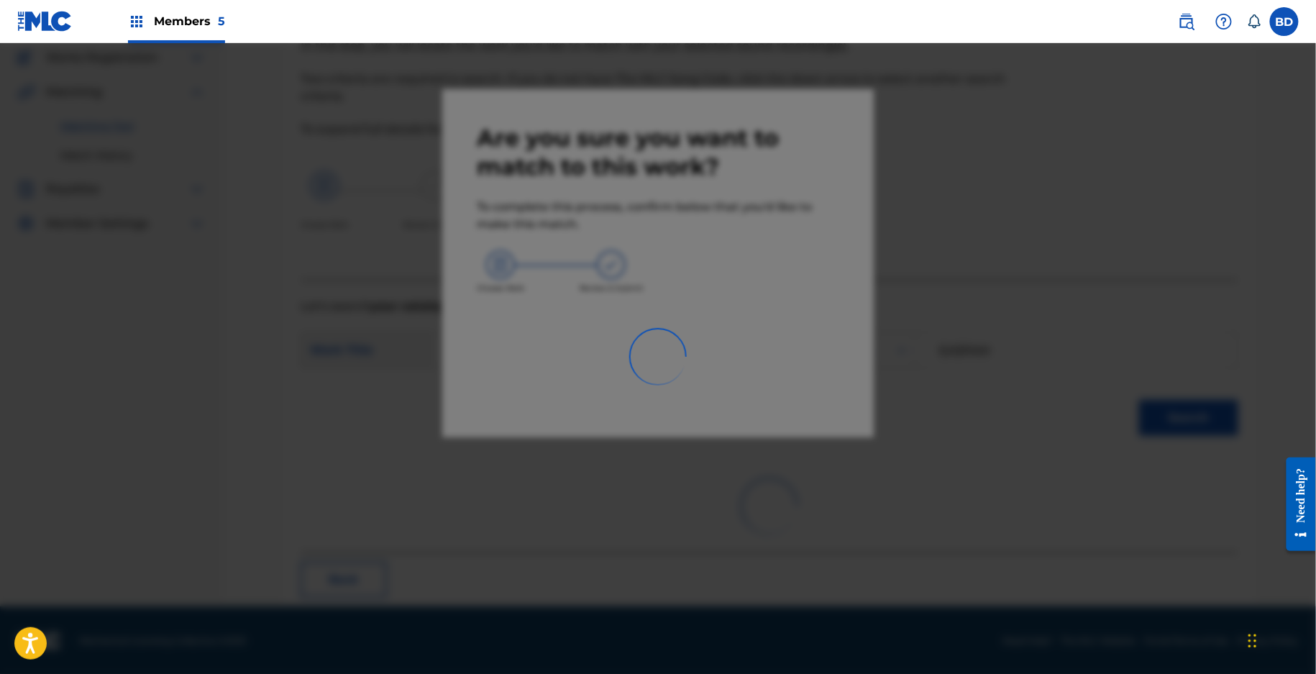
scroll to position [36, 0]
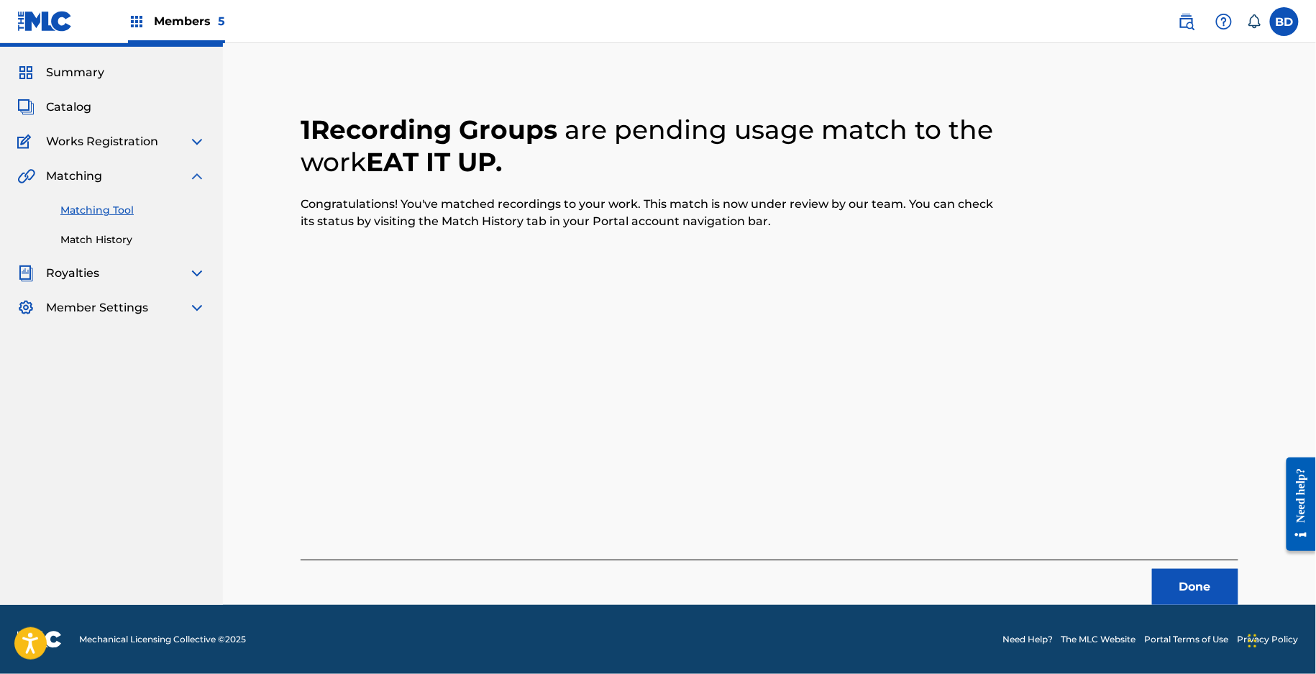
click at [149, 247] on link "Match History" at bounding box center [132, 239] width 145 height 15
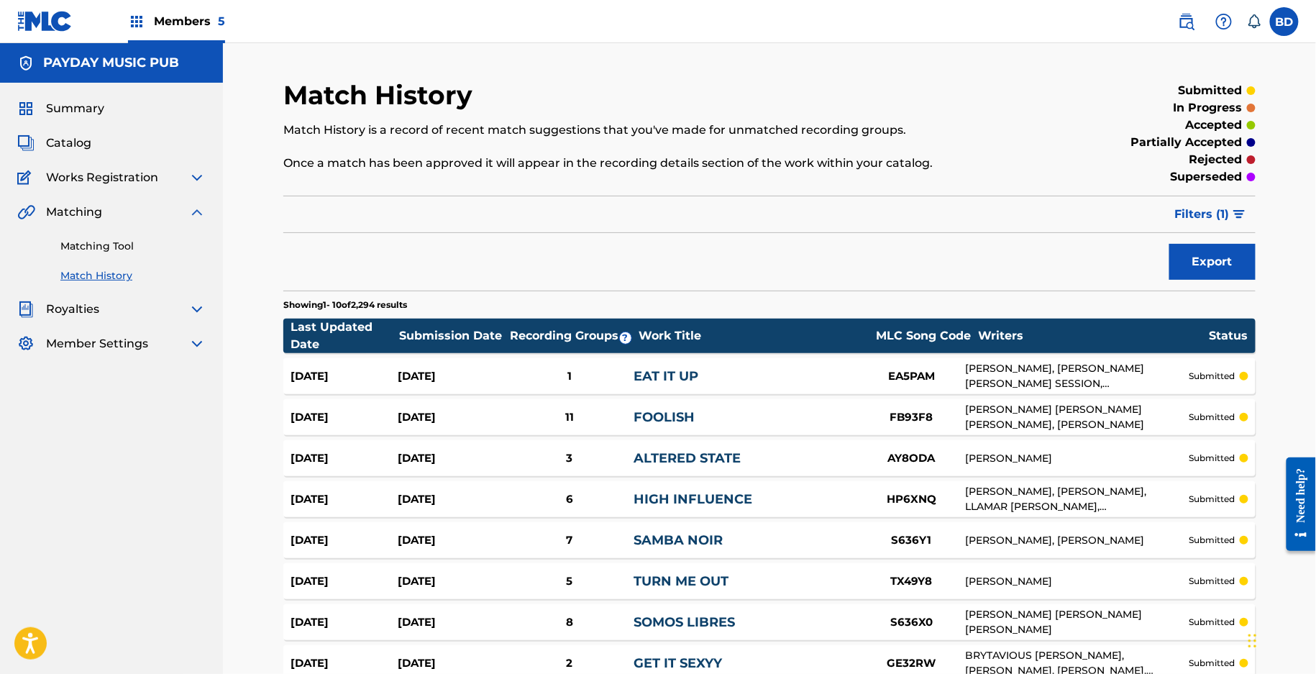
click at [782, 374] on div "EAT IT UP" at bounding box center [746, 376] width 224 height 19
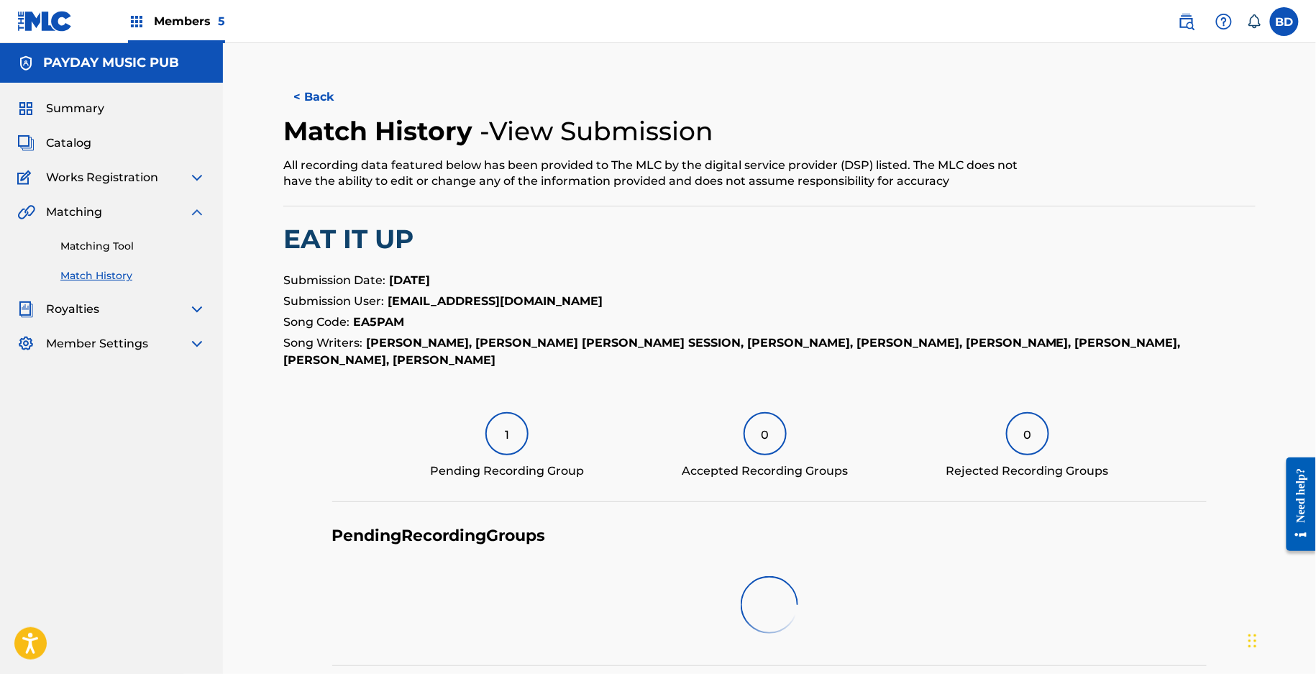
click at [119, 243] on link "Matching Tool" at bounding box center [132, 246] width 145 height 15
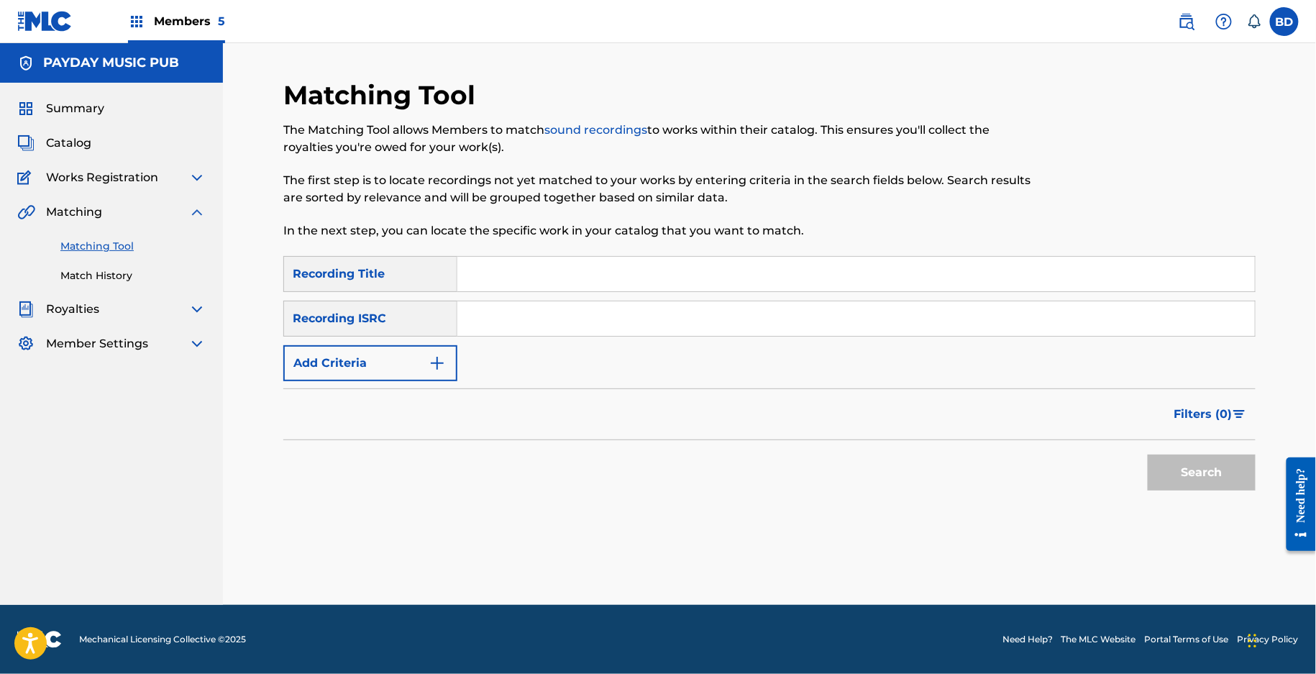
click at [521, 331] on input "Search Form" at bounding box center [855, 318] width 797 height 35
paste input "USAT21903856"
type input "USAT21903856"
click at [1148, 454] on button "Search" at bounding box center [1202, 472] width 108 height 36
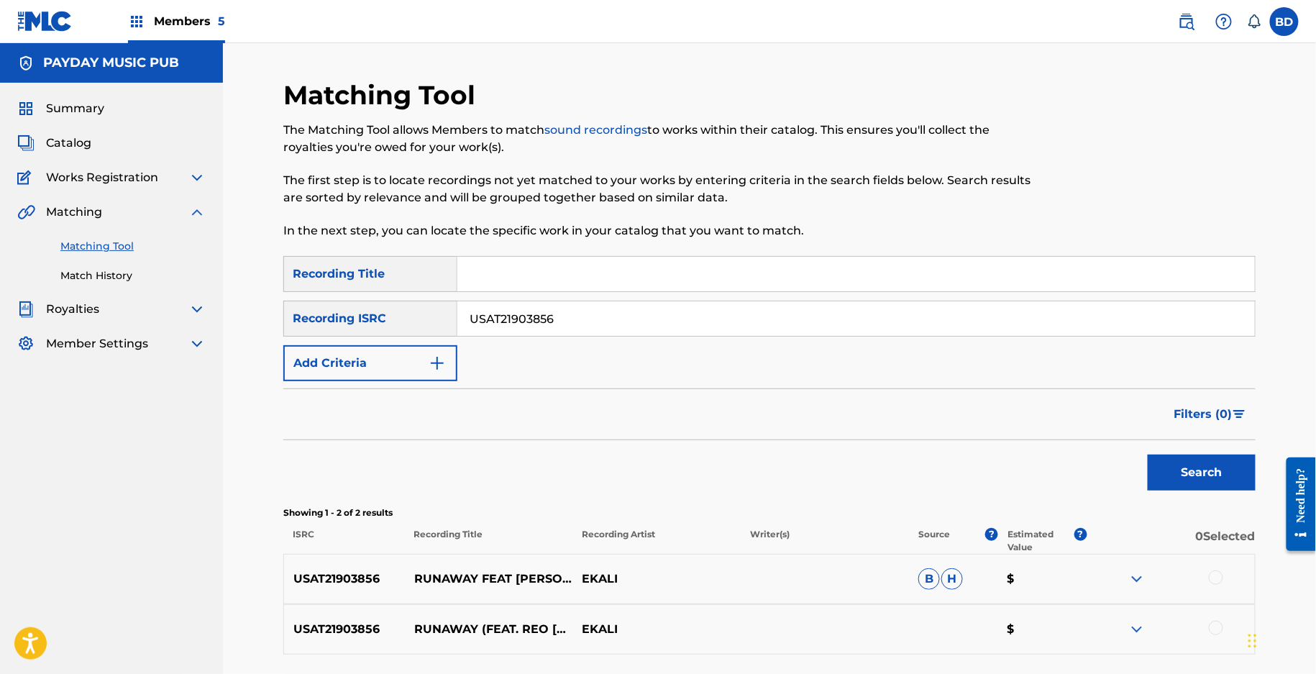
scroll to position [120, 0]
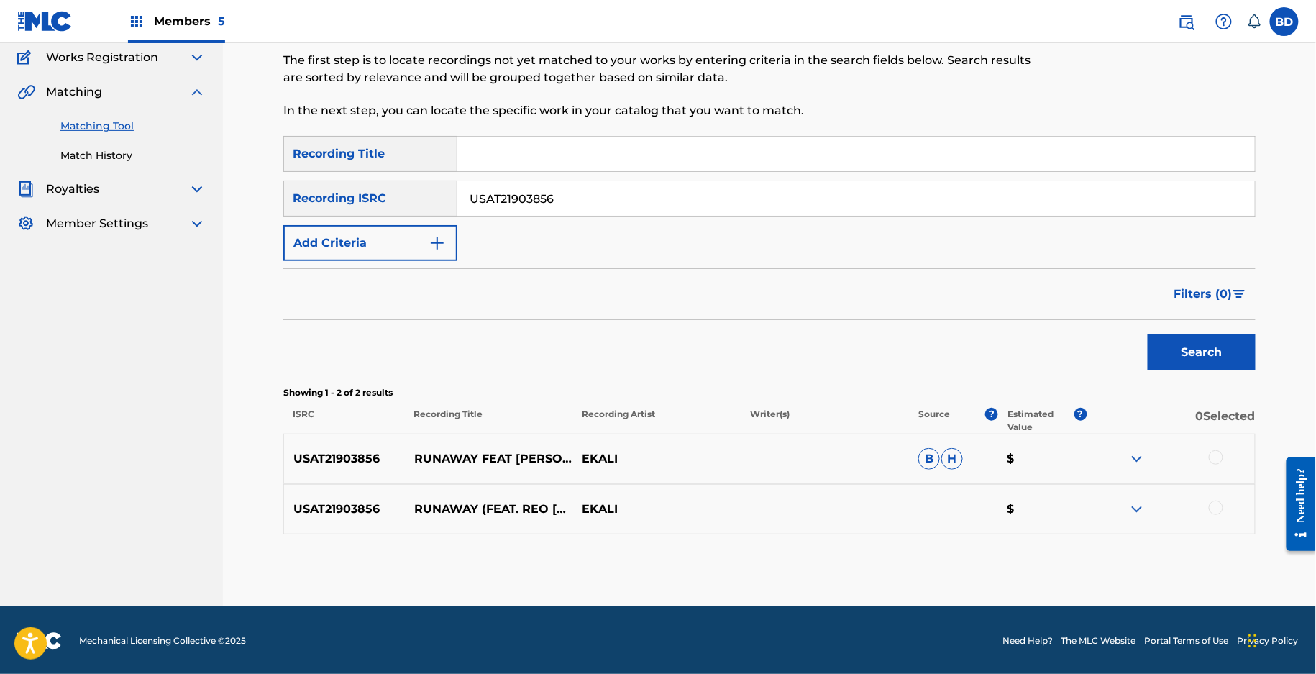
click at [440, 450] on p "RUNAWAY FEAT REO CRAGUN" at bounding box center [489, 458] width 168 height 17
copy p "RUNAWAY"
click at [1133, 462] on img at bounding box center [1136, 458] width 17 height 17
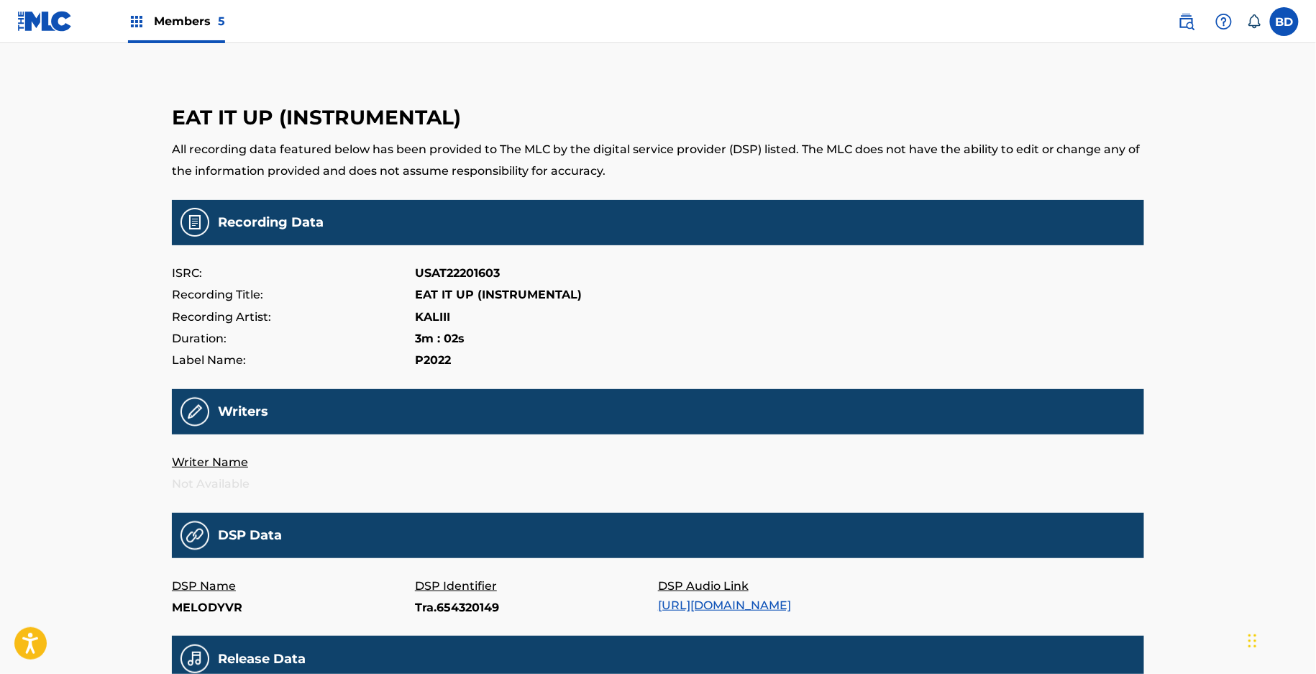
click at [429, 611] on p "Tra.654320149" at bounding box center [536, 608] width 243 height 22
copy p "Tra.654320149"
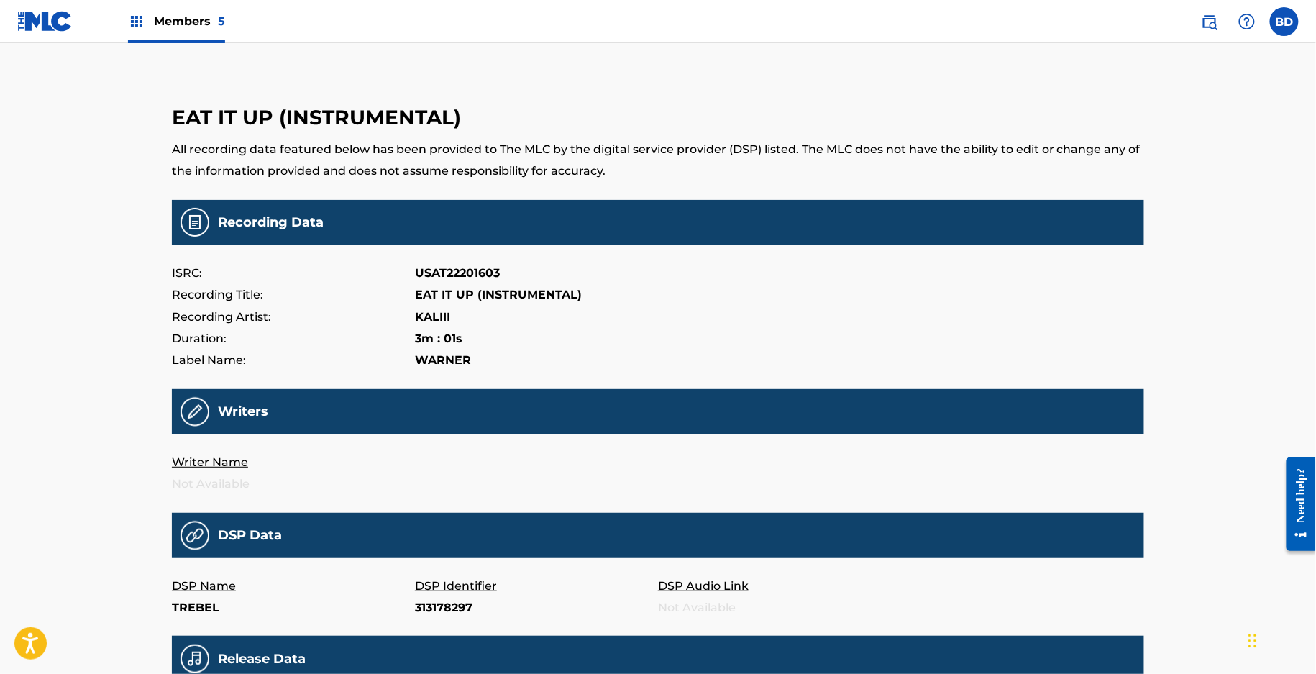
click at [439, 604] on p "313178297" at bounding box center [536, 608] width 243 height 22
copy p "313178297"
